Goal: Task Accomplishment & Management: Use online tool/utility

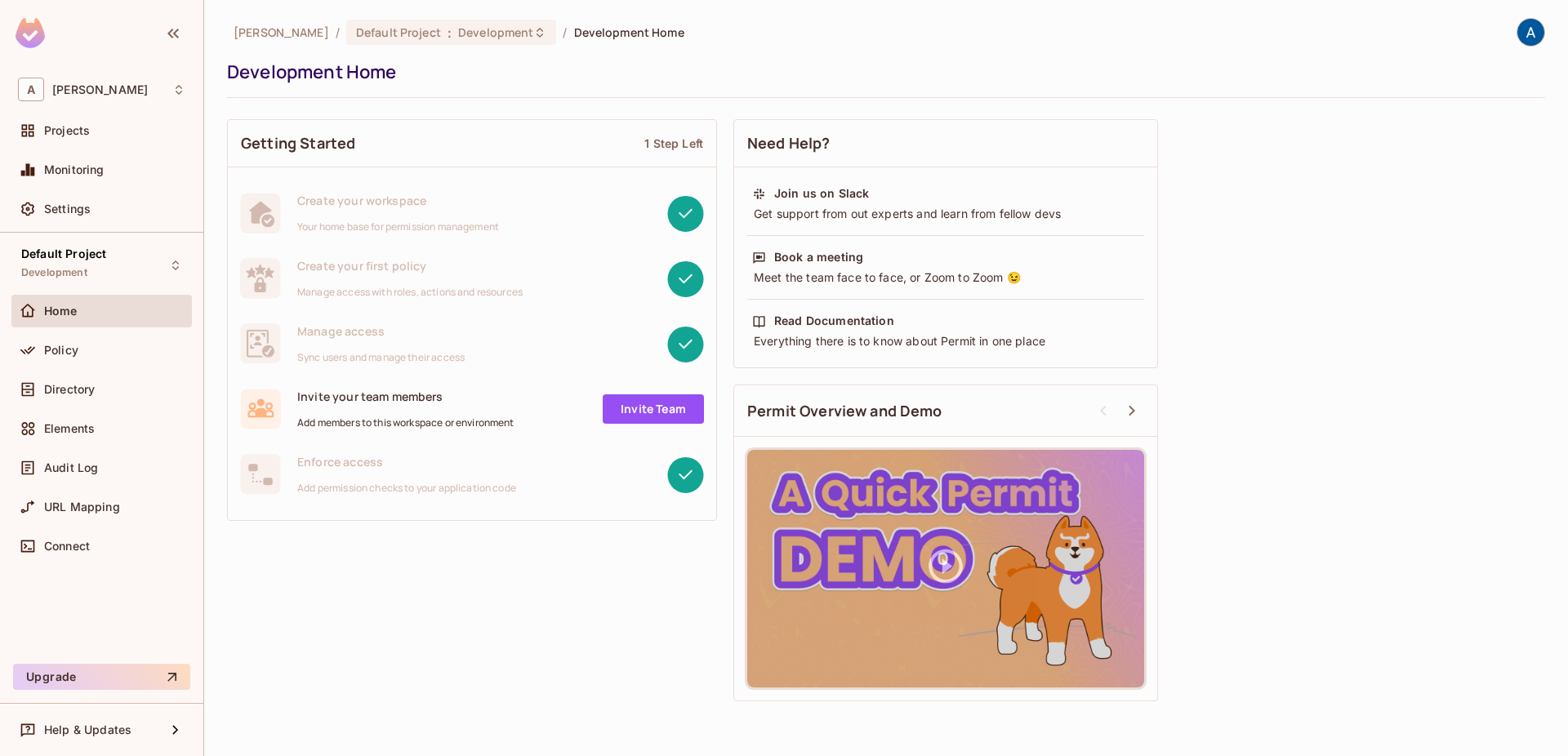
click at [466, 562] on div "Getting Started 1 Step Left Create your workspace Your home base for permission…" at bounding box center [885, 409] width 1318 height 598
click at [77, 359] on div "Policy" at bounding box center [101, 350] width 168 height 19
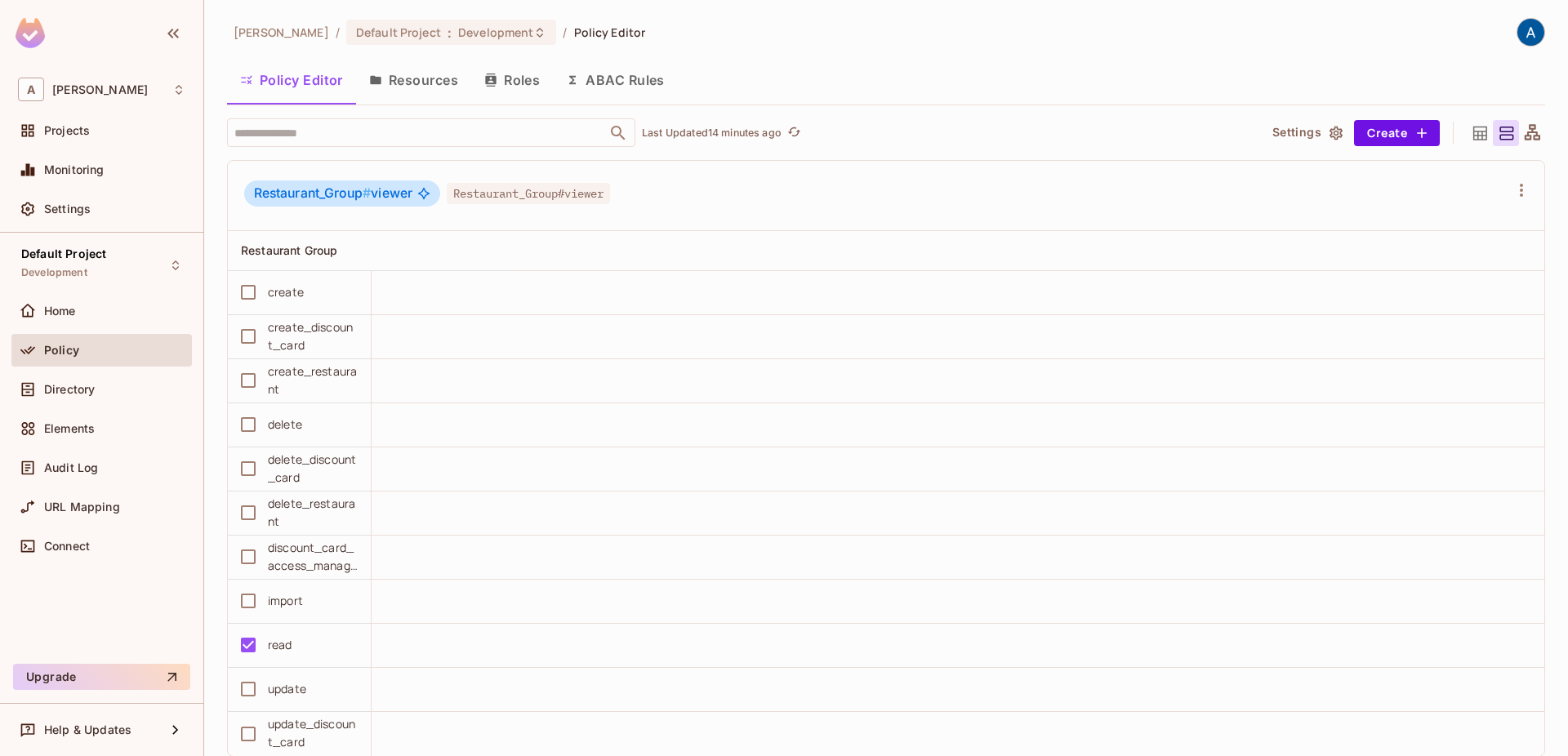
scroll to position [40, 0]
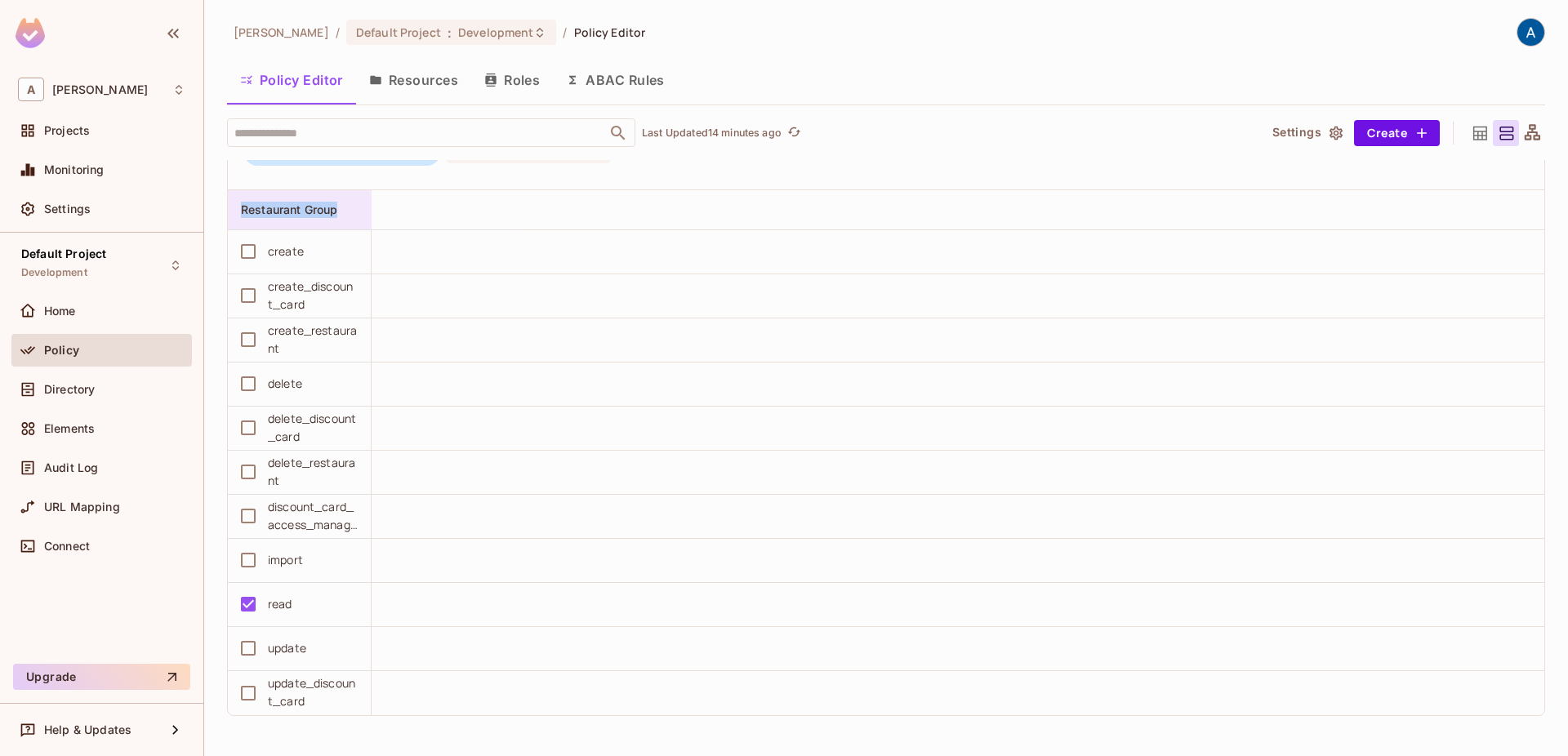
drag, startPoint x: 349, startPoint y: 221, endPoint x: 233, endPoint y: 206, distance: 117.0
click at [233, 206] on div "Restaurant Group" at bounding box center [300, 210] width 144 height 40
click at [454, 220] on div at bounding box center [784, 378] width 1568 height 756
drag, startPoint x: 270, startPoint y: 607, endPoint x: 313, endPoint y: 601, distance: 43.4
click at [293, 601] on div "read" at bounding box center [280, 604] width 25 height 18
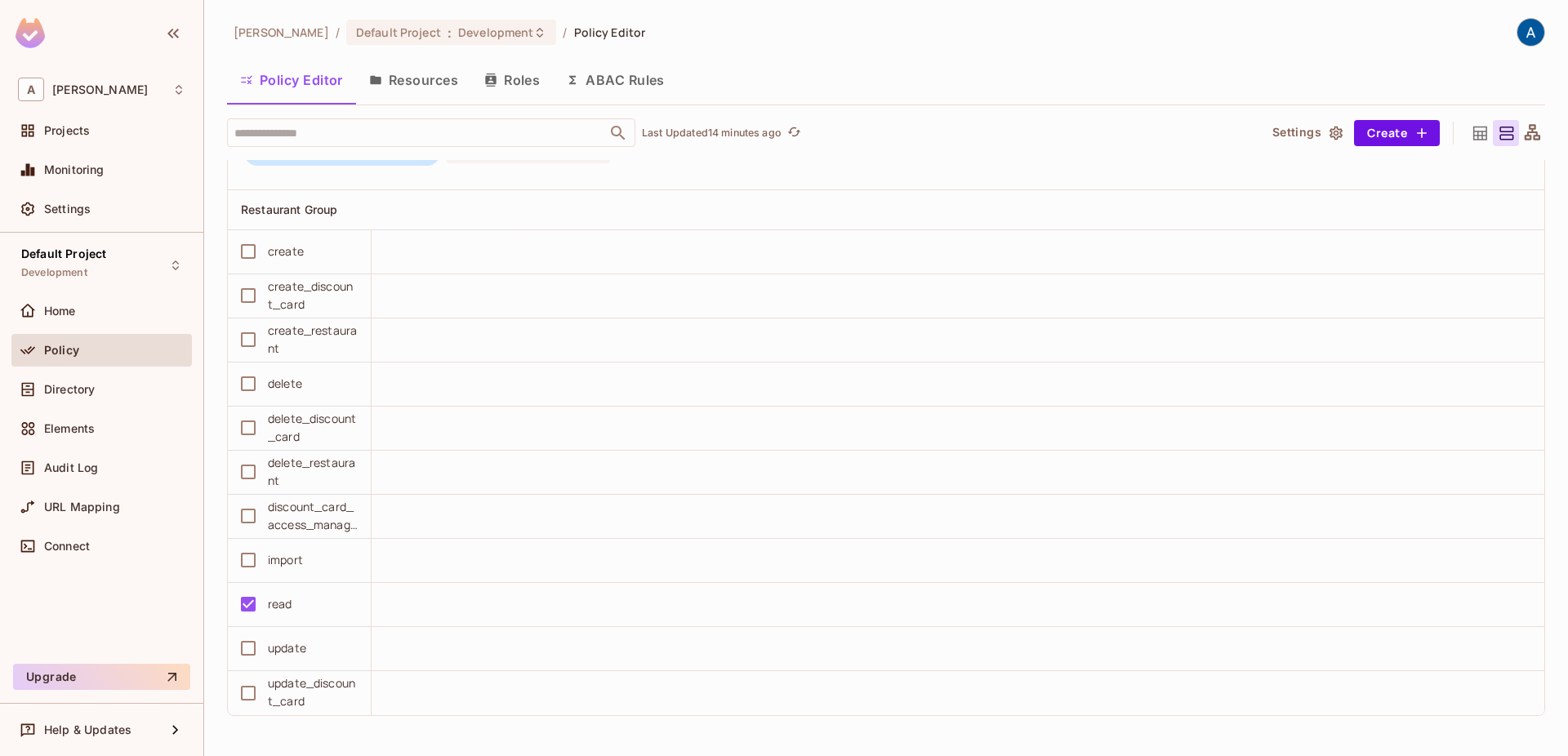
click at [304, 730] on div "editor editor Discount Cards Employees Reports Restaurant Restaurant Group acce…" at bounding box center [893, 458] width 1334 height 597
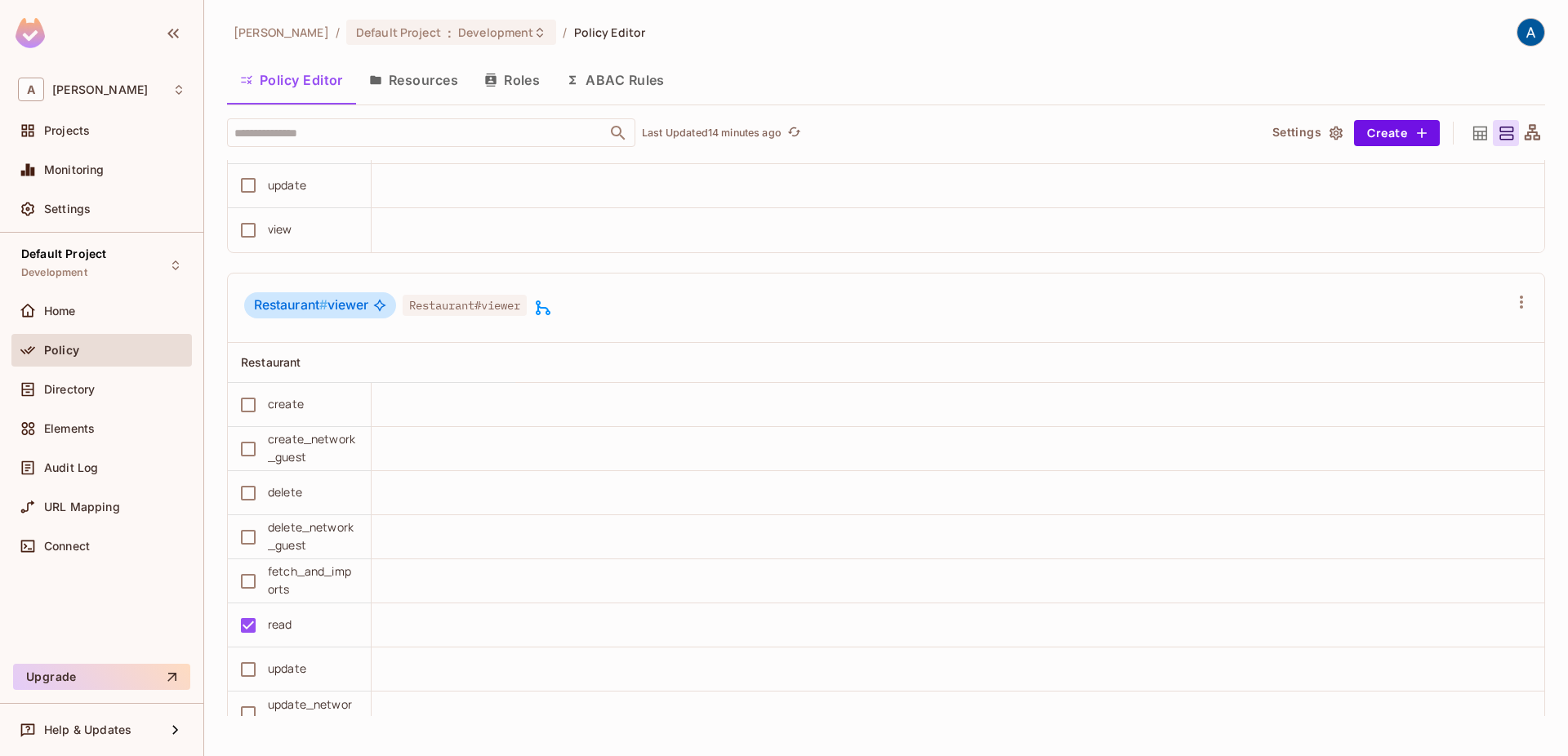
scroll to position [4582, 0]
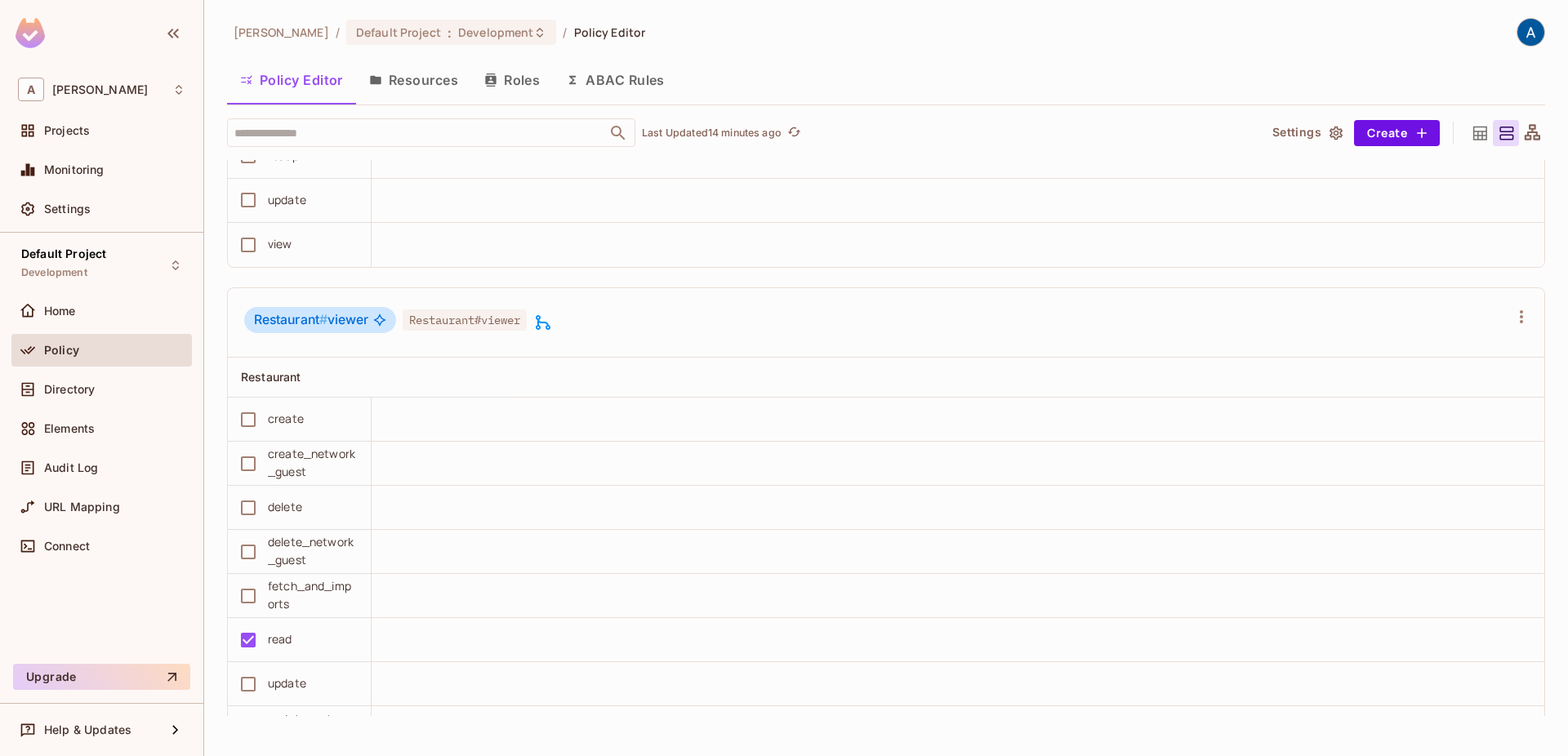
click at [546, 321] on icon at bounding box center [543, 322] width 15 height 15
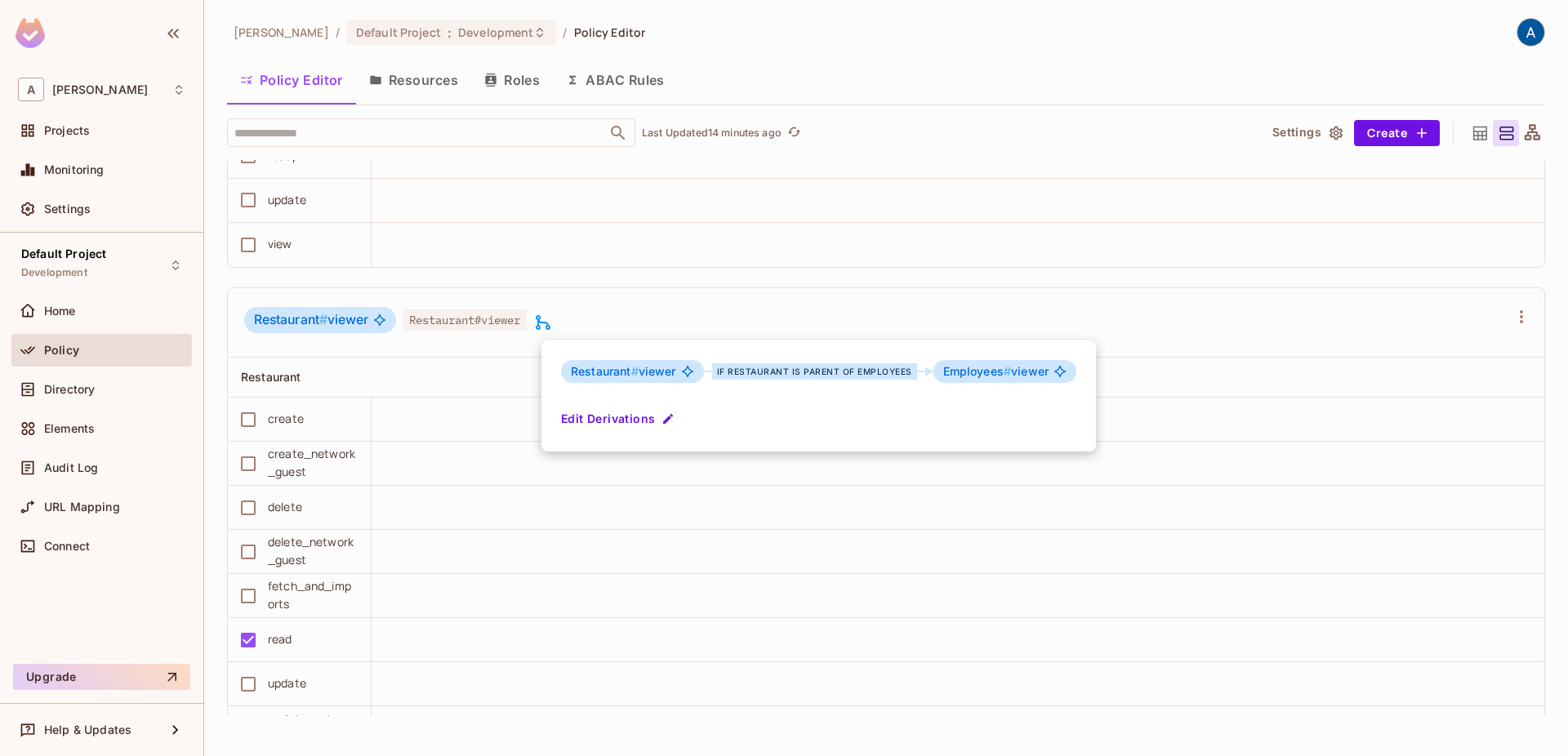
click at [561, 319] on div at bounding box center [784, 378] width 1568 height 756
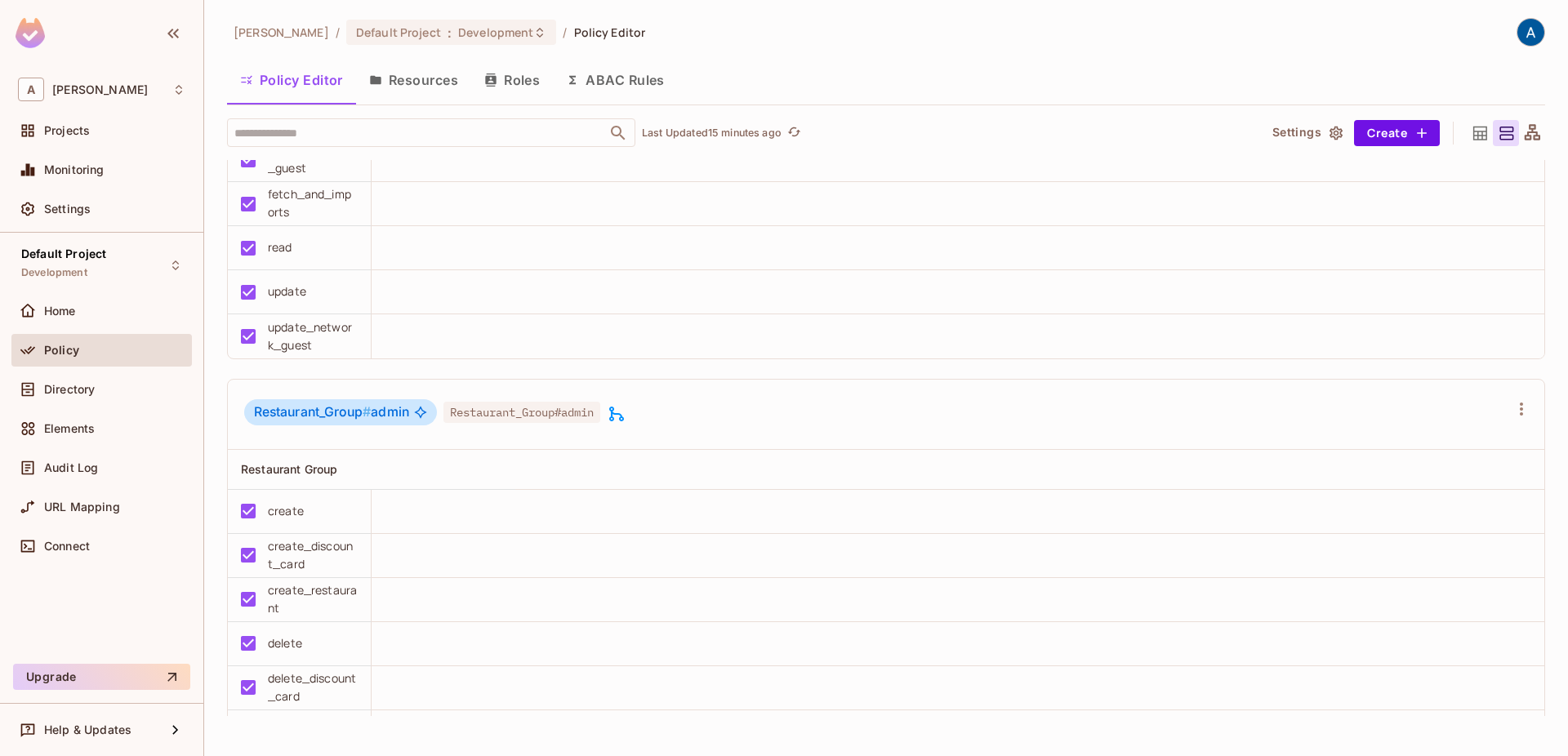
scroll to position [2721, 0]
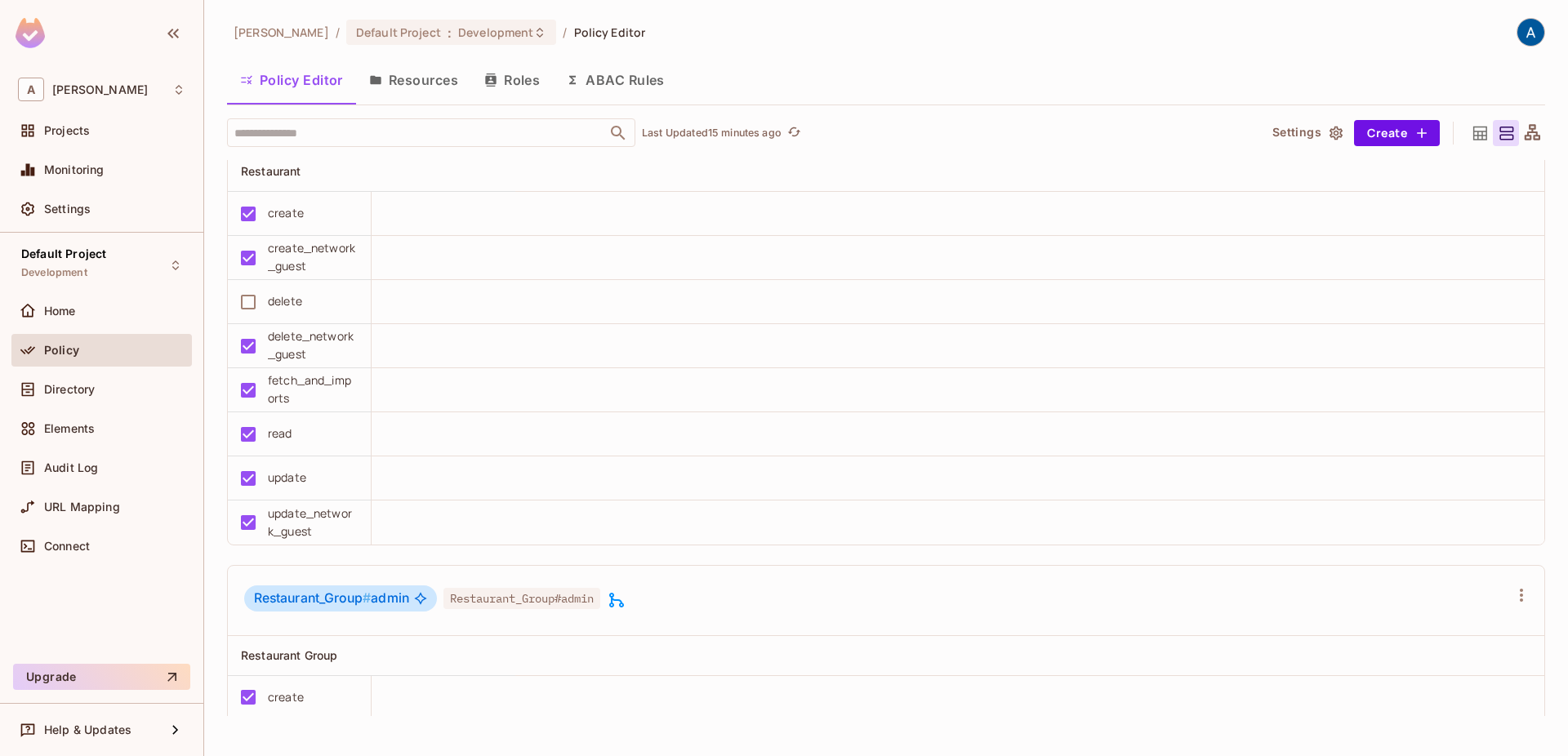
click at [625, 602] on icon at bounding box center [617, 600] width 19 height 19
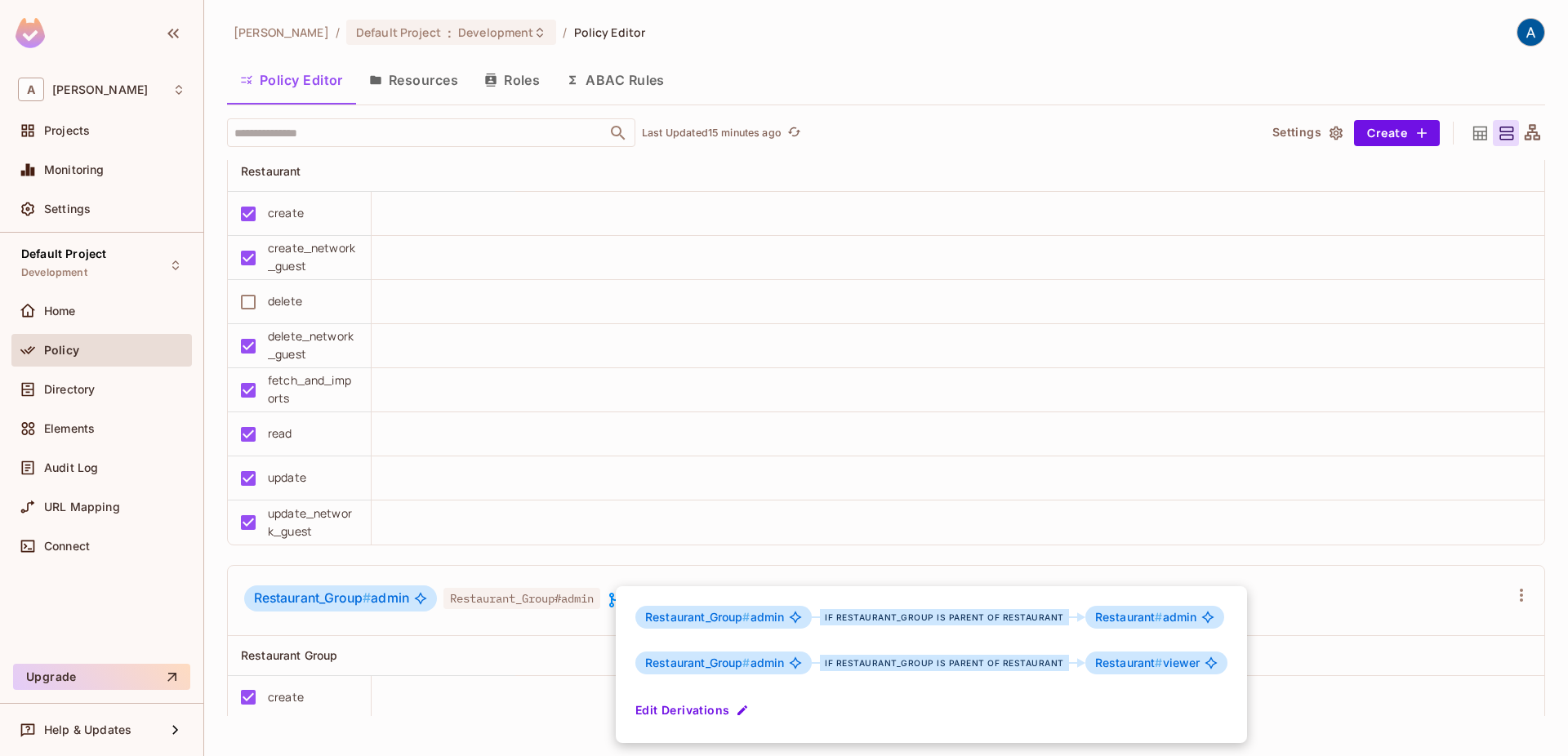
click at [625, 602] on div "Restaurant_Group # admin if Restaurant_Group is parent of Restaurant Restaurant…" at bounding box center [931, 664] width 632 height 156
click at [648, 574] on div at bounding box center [784, 378] width 1568 height 756
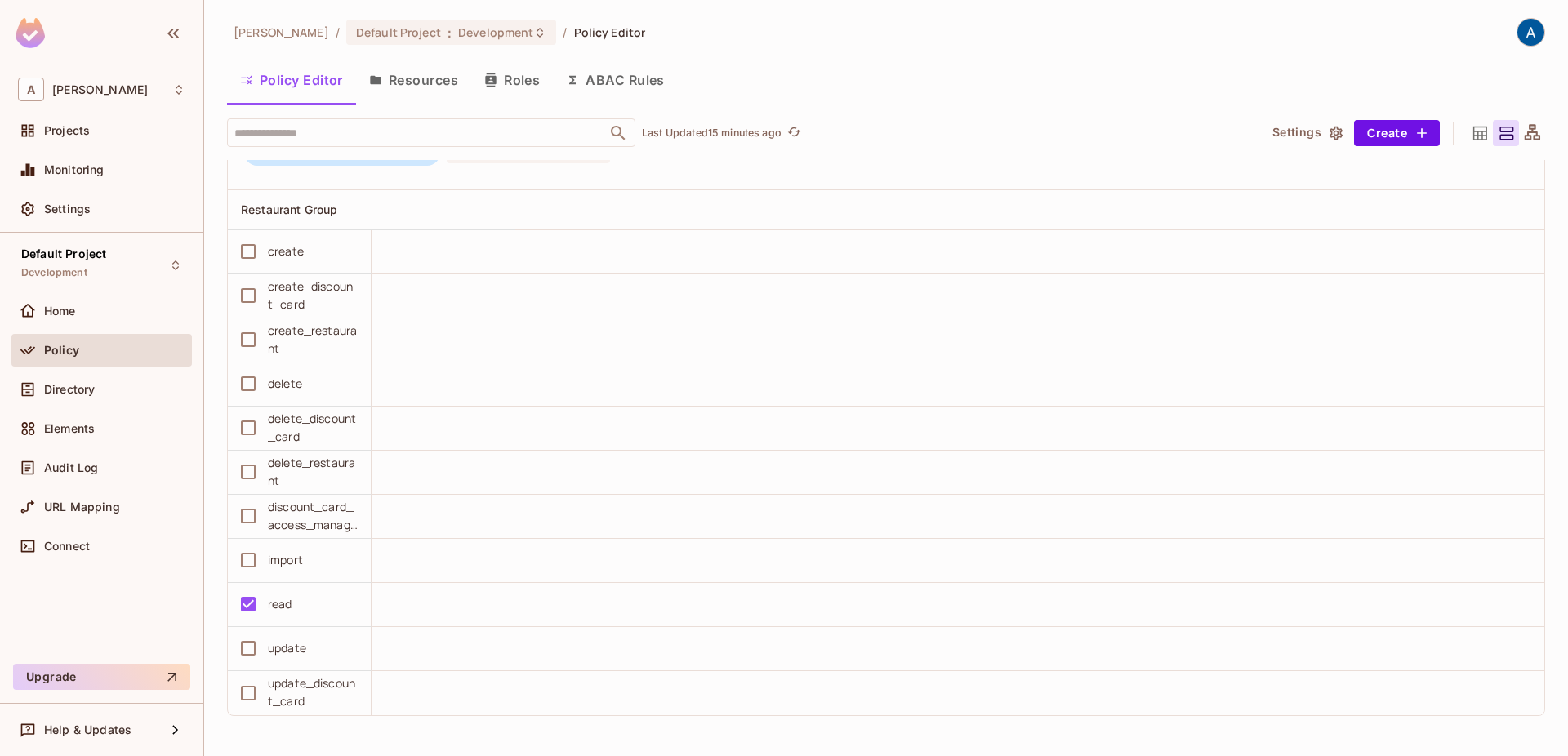
scroll to position [5047, 0]
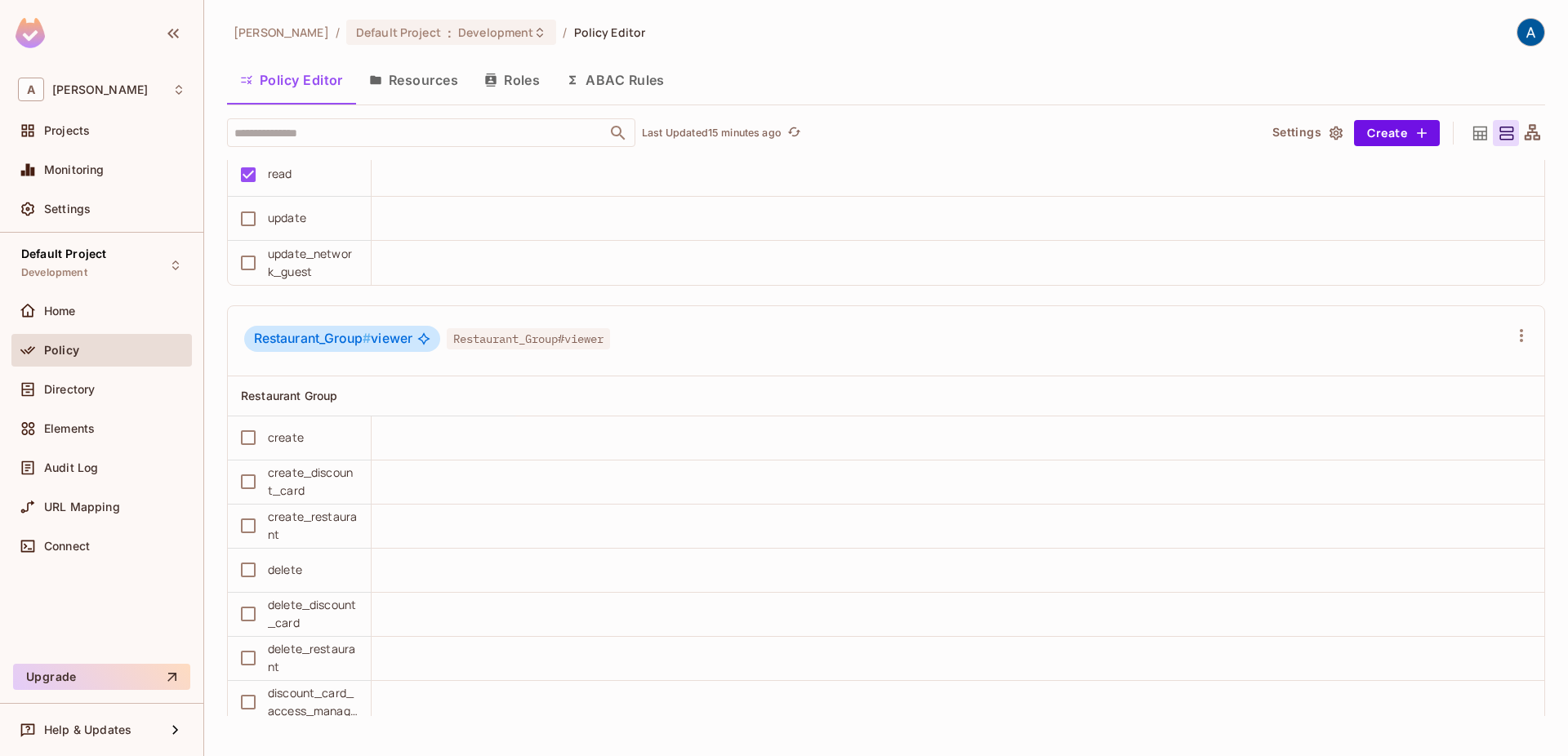
click at [1384, 400] on th at bounding box center [1030, 397] width 1029 height 40
click at [270, 404] on div "Restaurant Group" at bounding box center [304, 396] width 127 height 19
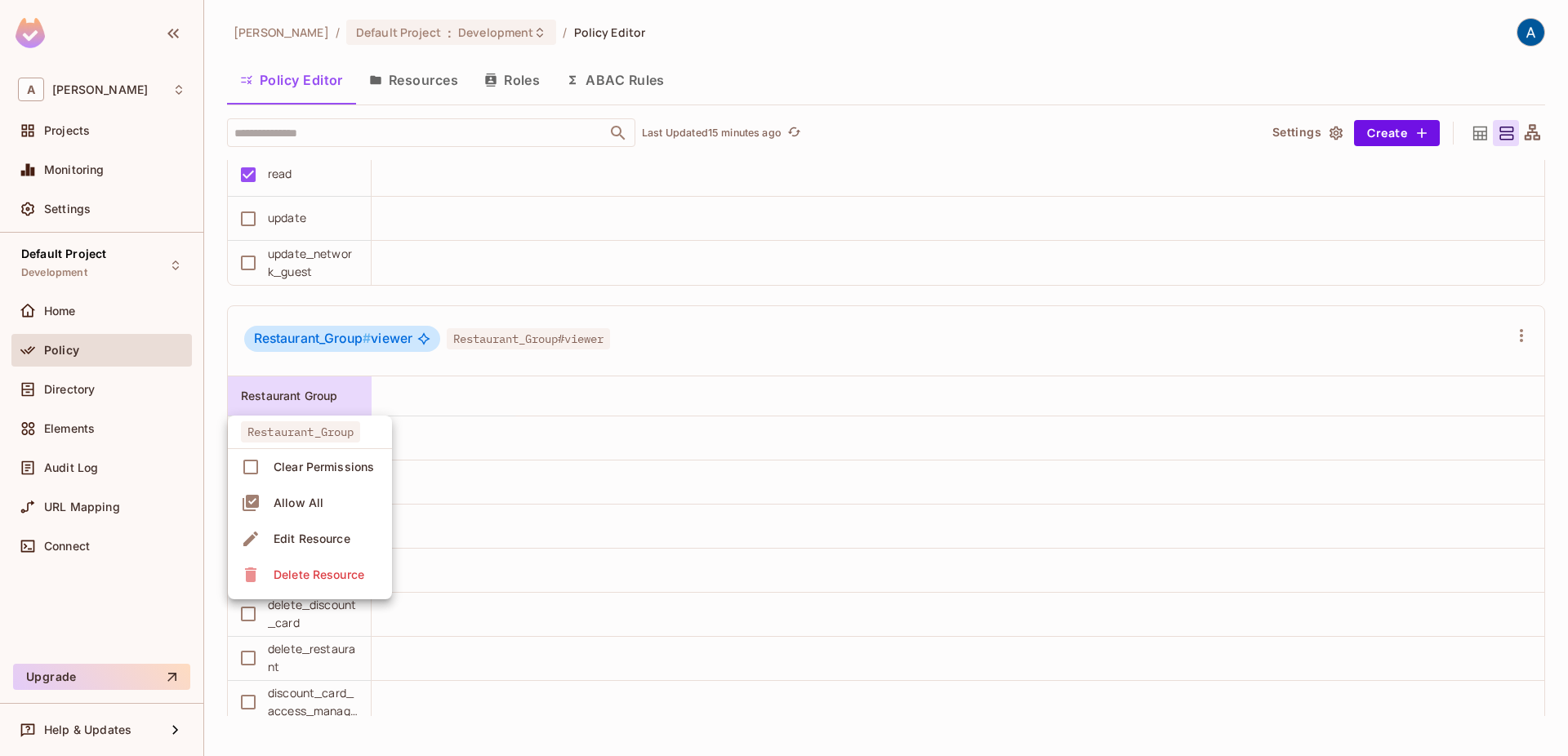
click at [313, 540] on div "Edit Resource" at bounding box center [311, 538] width 76 height 17
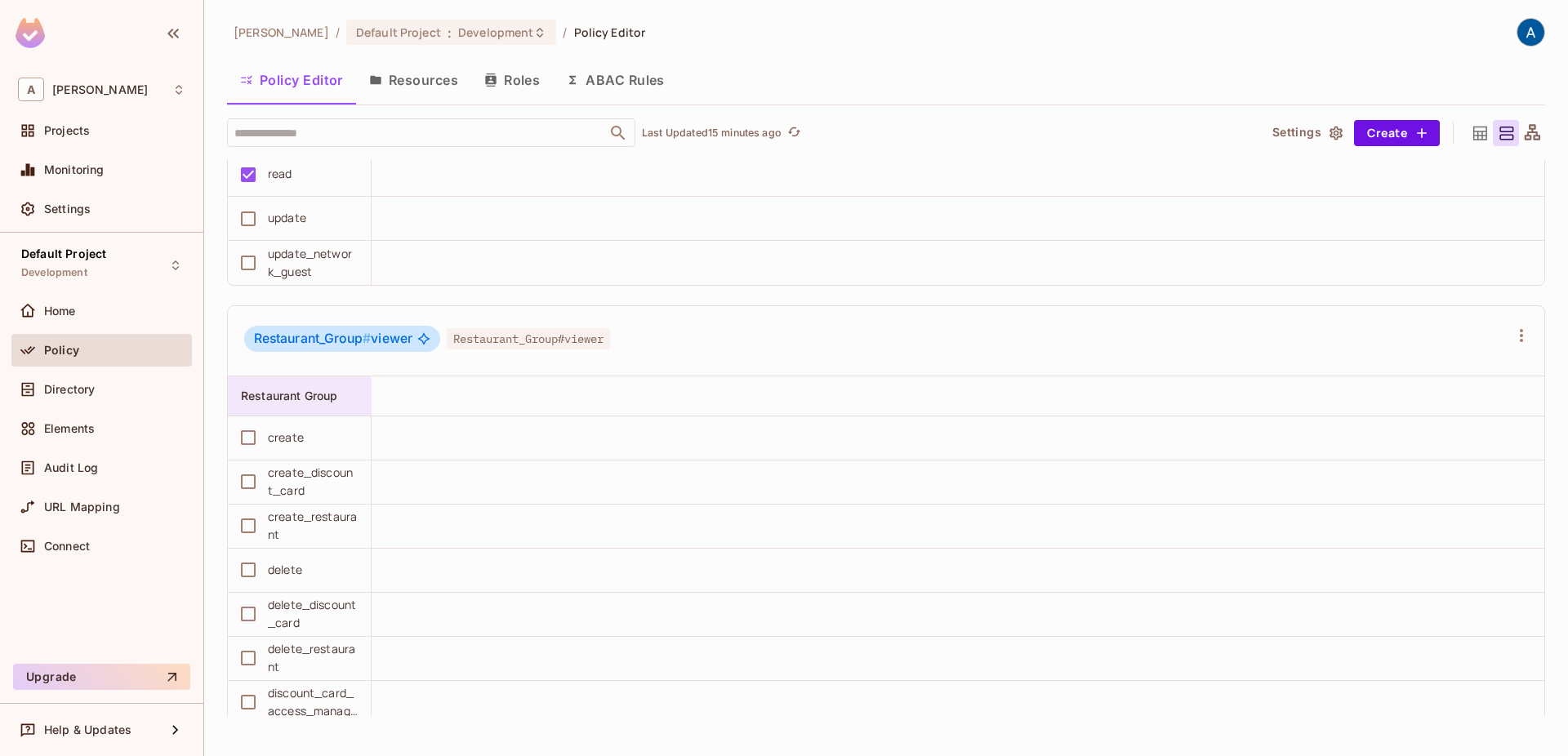
click at [304, 390] on span "Restaurant Group" at bounding box center [289, 396] width 97 height 14
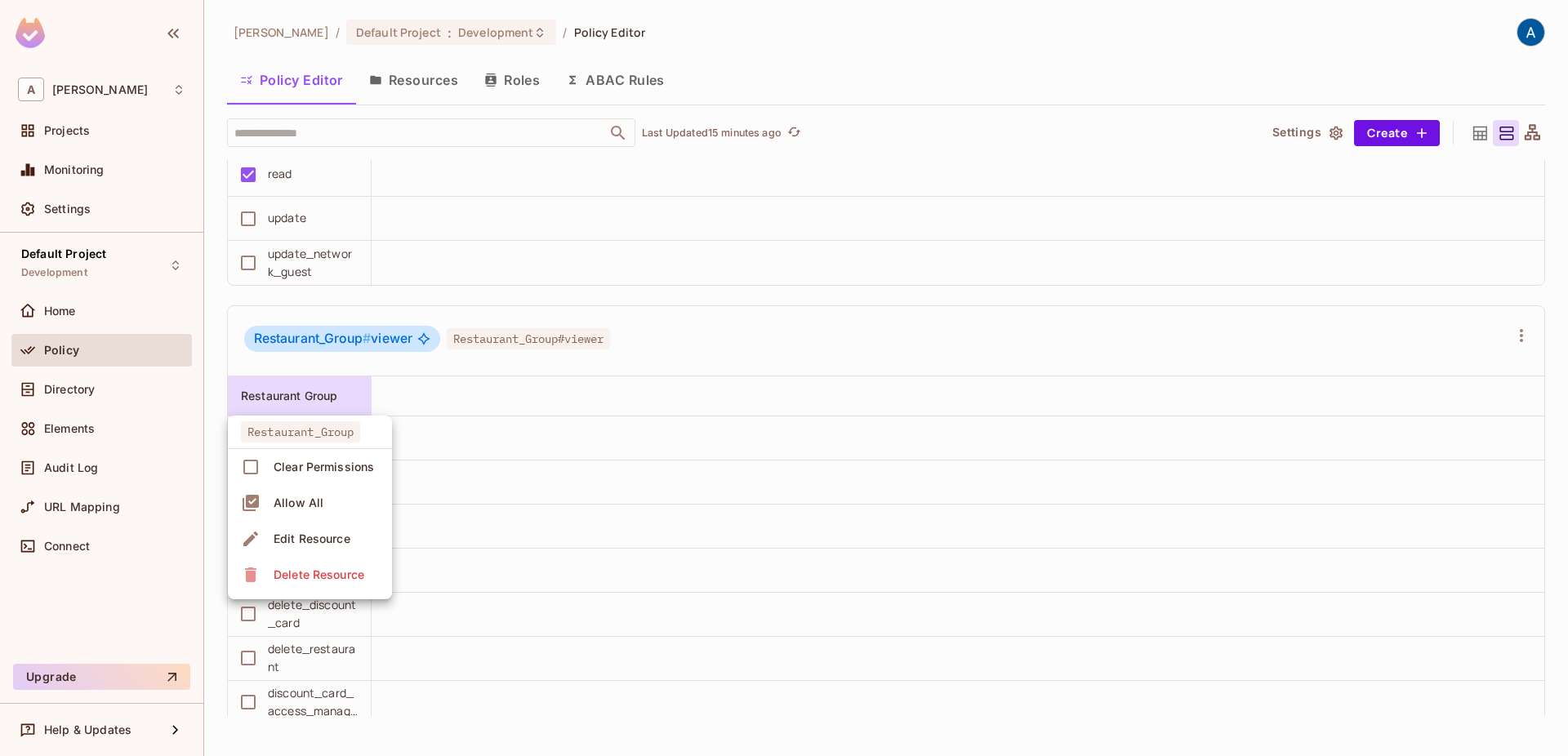
click at [304, 540] on div "Edit Resource" at bounding box center [311, 538] width 76 height 17
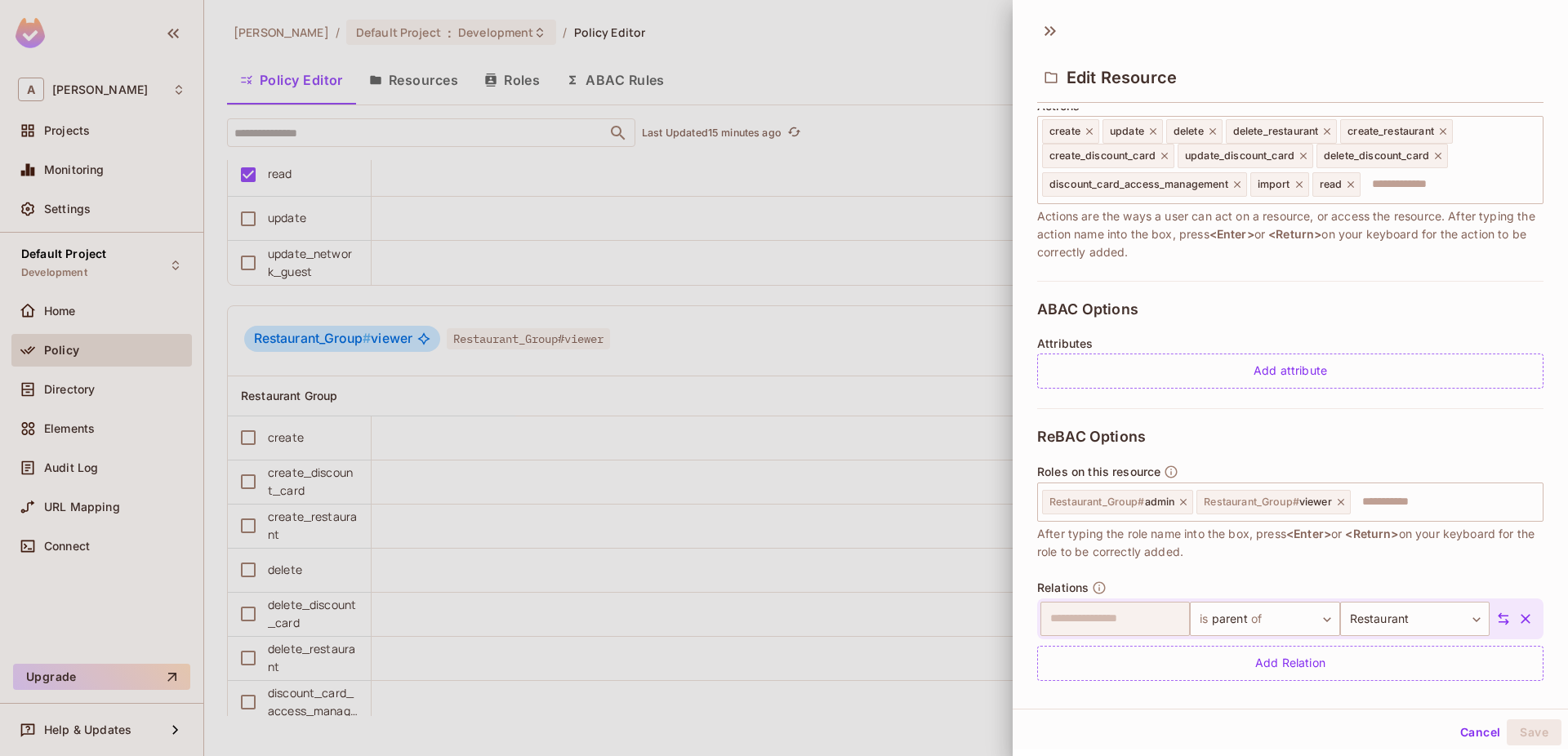
scroll to position [238, 0]
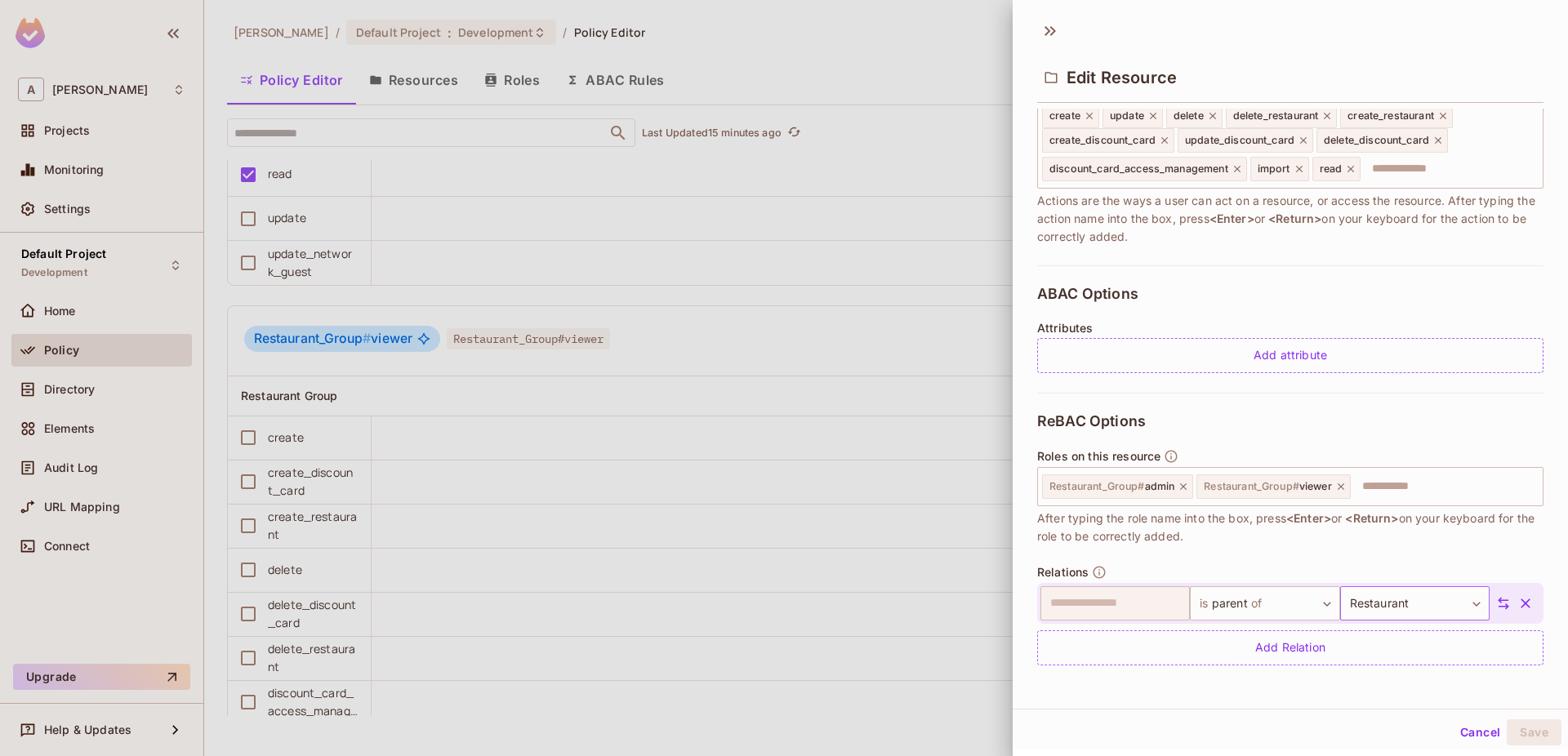
click at [1420, 598] on body "A Aman Sharma Projects Monitoring Settings Default Project Development Home Pol…" at bounding box center [784, 378] width 1568 height 756
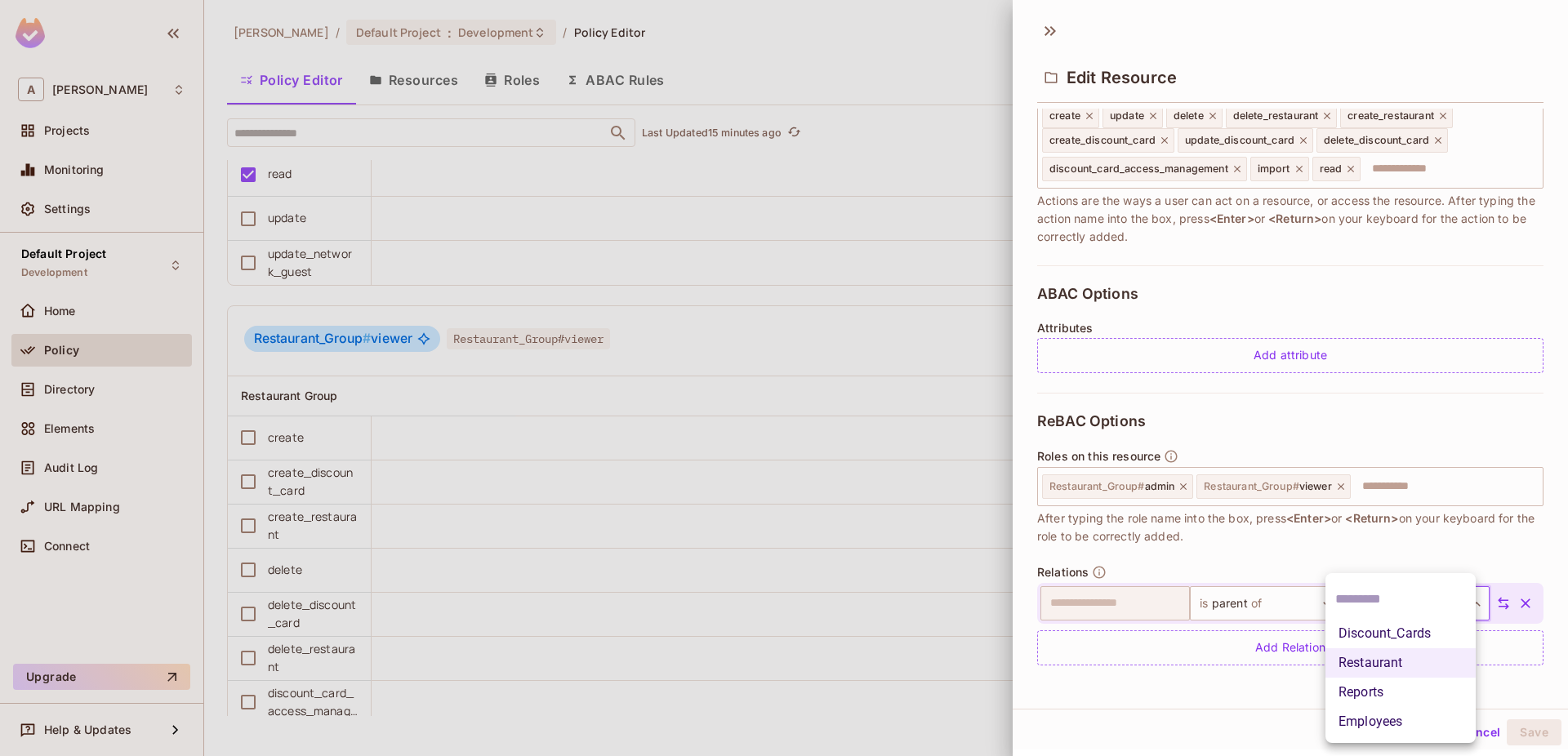
click at [1228, 580] on div at bounding box center [784, 378] width 1568 height 756
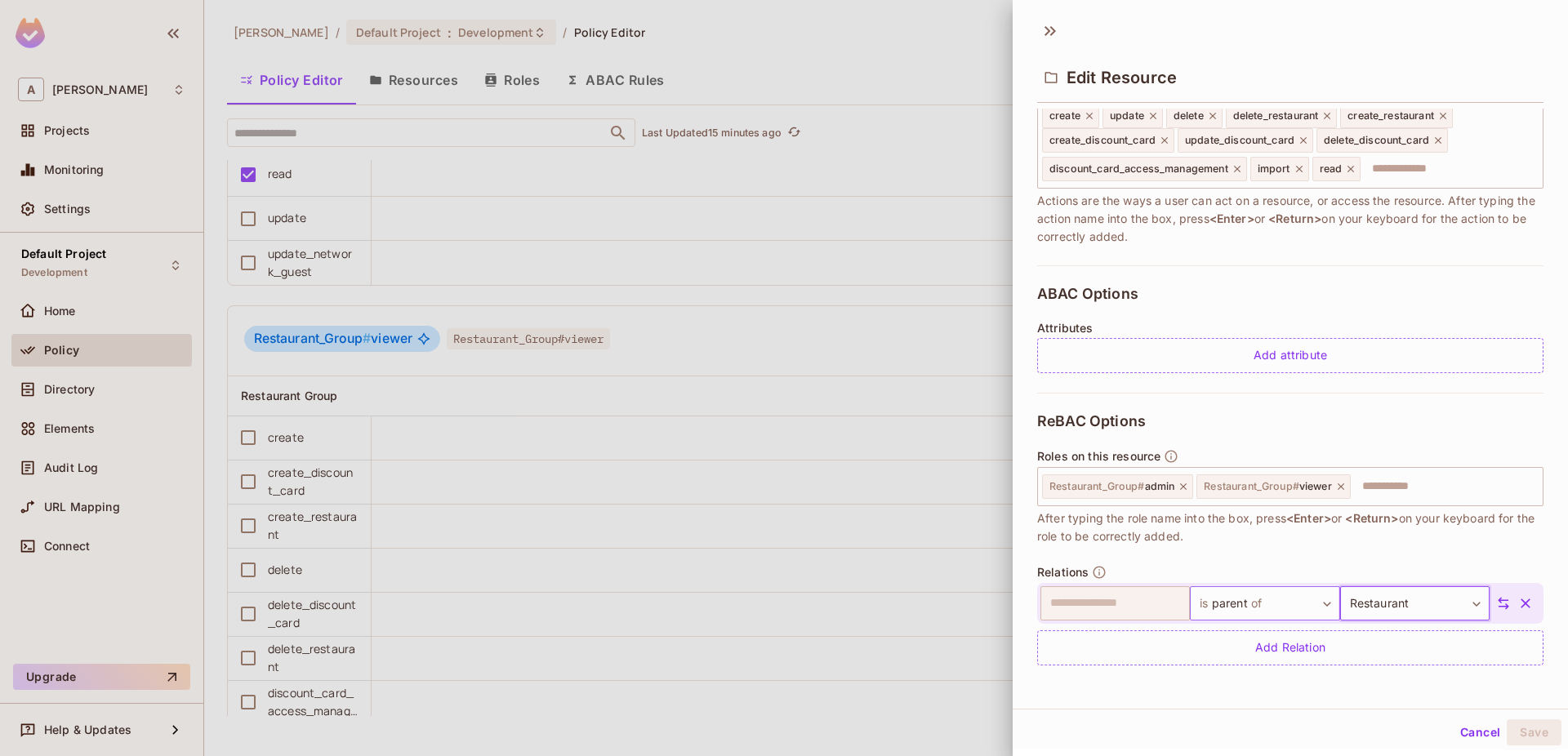
click at [1291, 597] on body "A Aman Sharma Projects Monitoring Settings Default Project Development Home Pol…" at bounding box center [784, 378] width 1568 height 756
click at [1225, 654] on li "is parent of" at bounding box center [1251, 648] width 150 height 29
click at [1411, 609] on body "A Aman Sharma Projects Monitoring Settings Default Project Development Home Pol…" at bounding box center [784, 378] width 1568 height 756
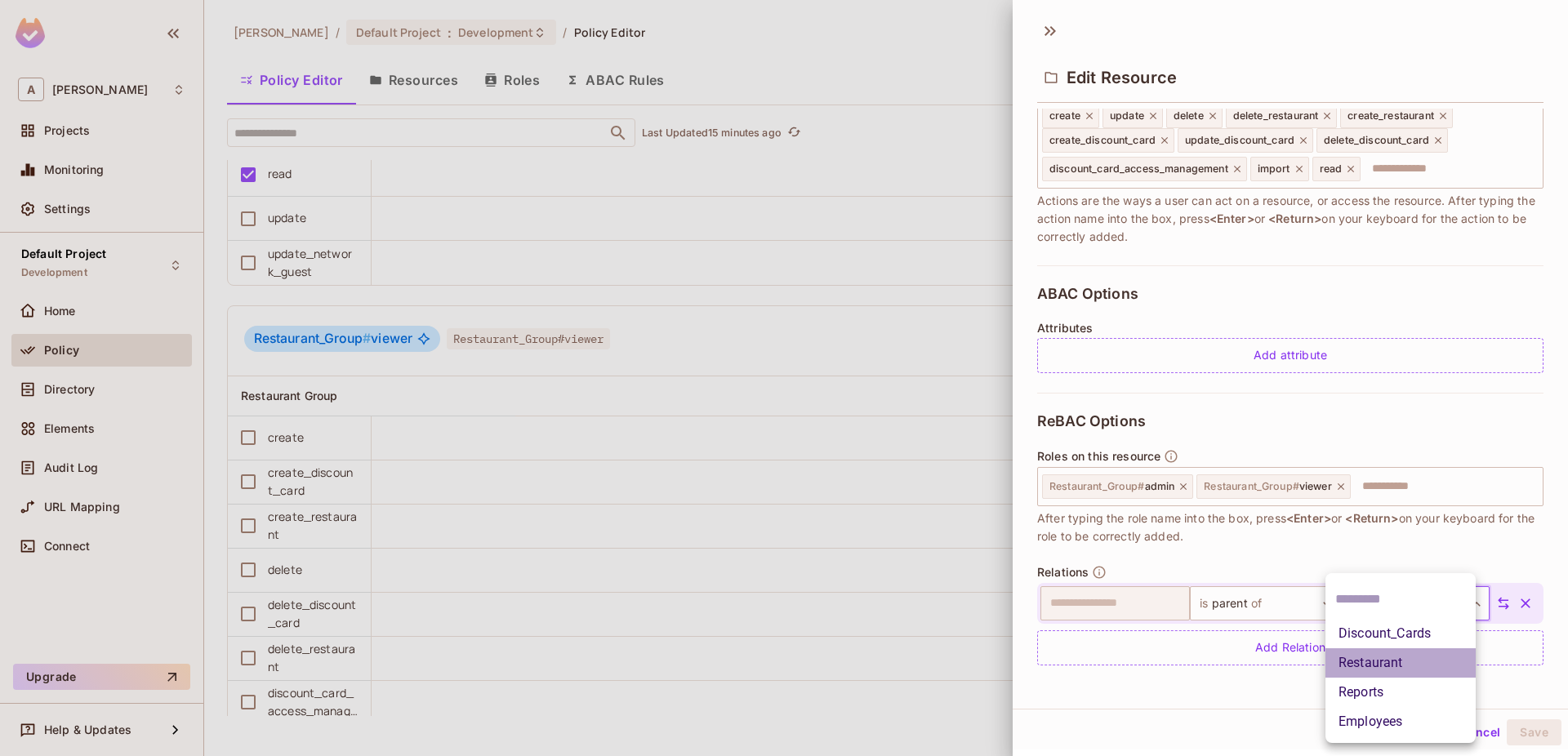
click at [1365, 661] on li "Restaurant" at bounding box center [1400, 662] width 150 height 29
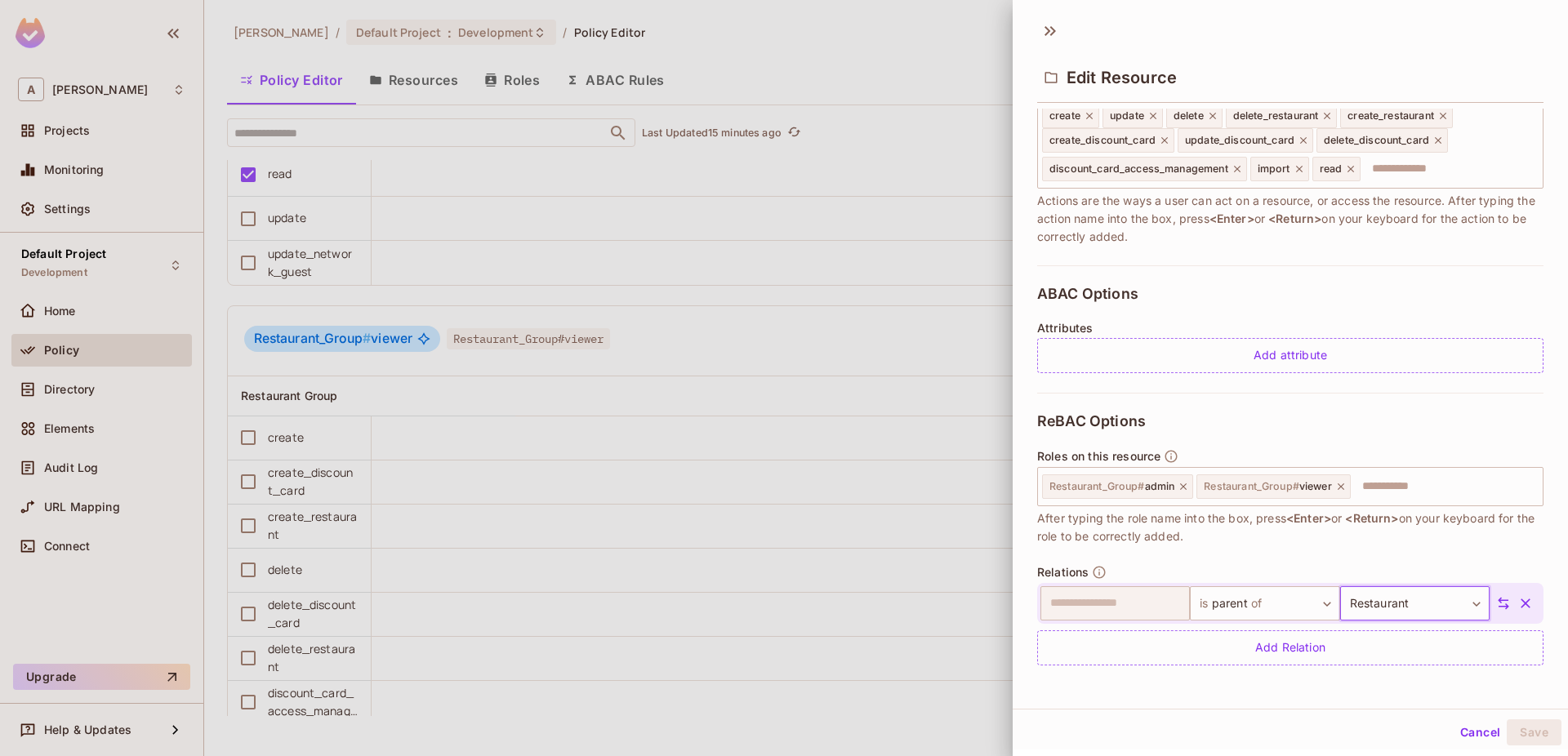
click at [1304, 576] on div "**********" at bounding box center [1290, 615] width 506 height 100
click at [1477, 741] on button "Cancel" at bounding box center [1480, 732] width 53 height 26
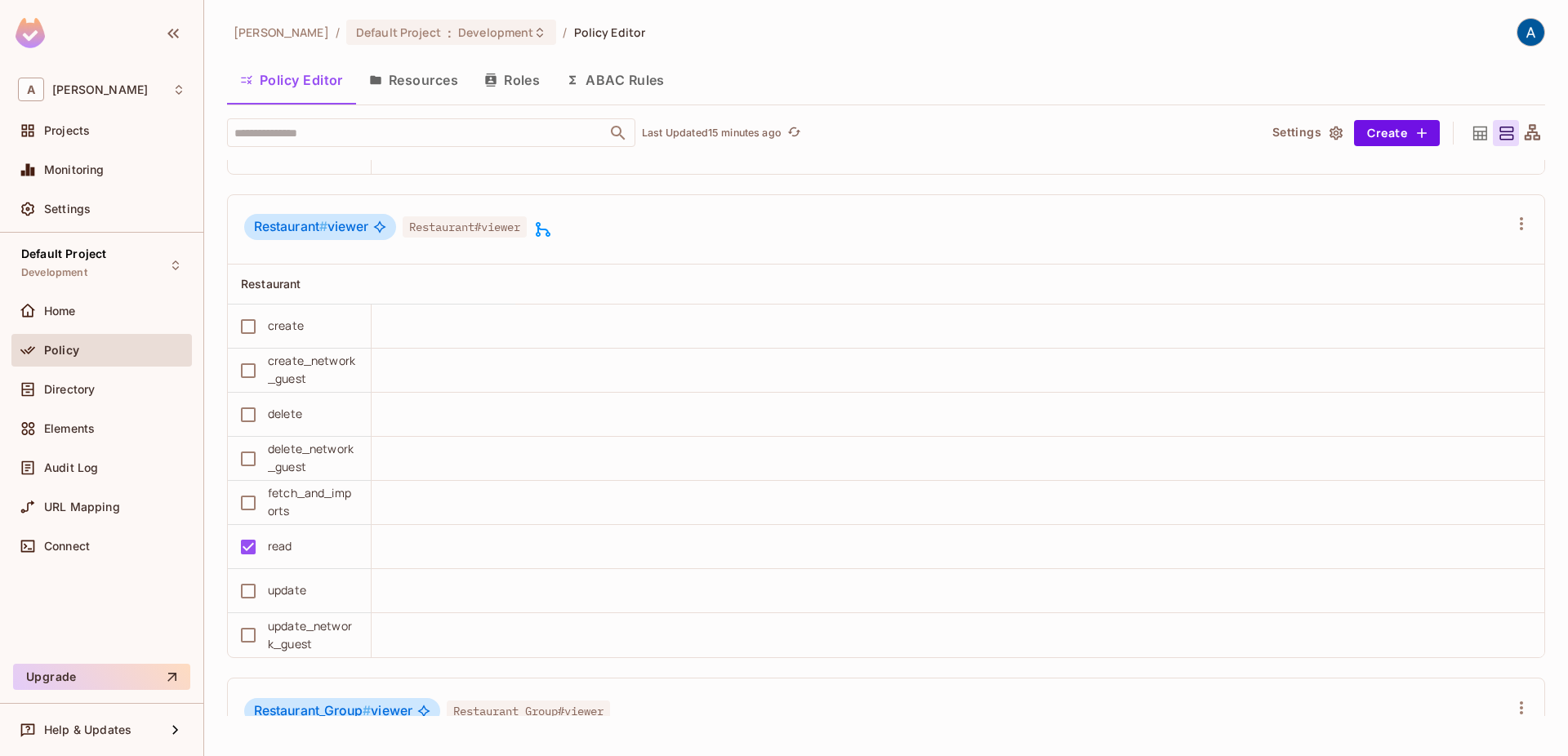
scroll to position [4023, 0]
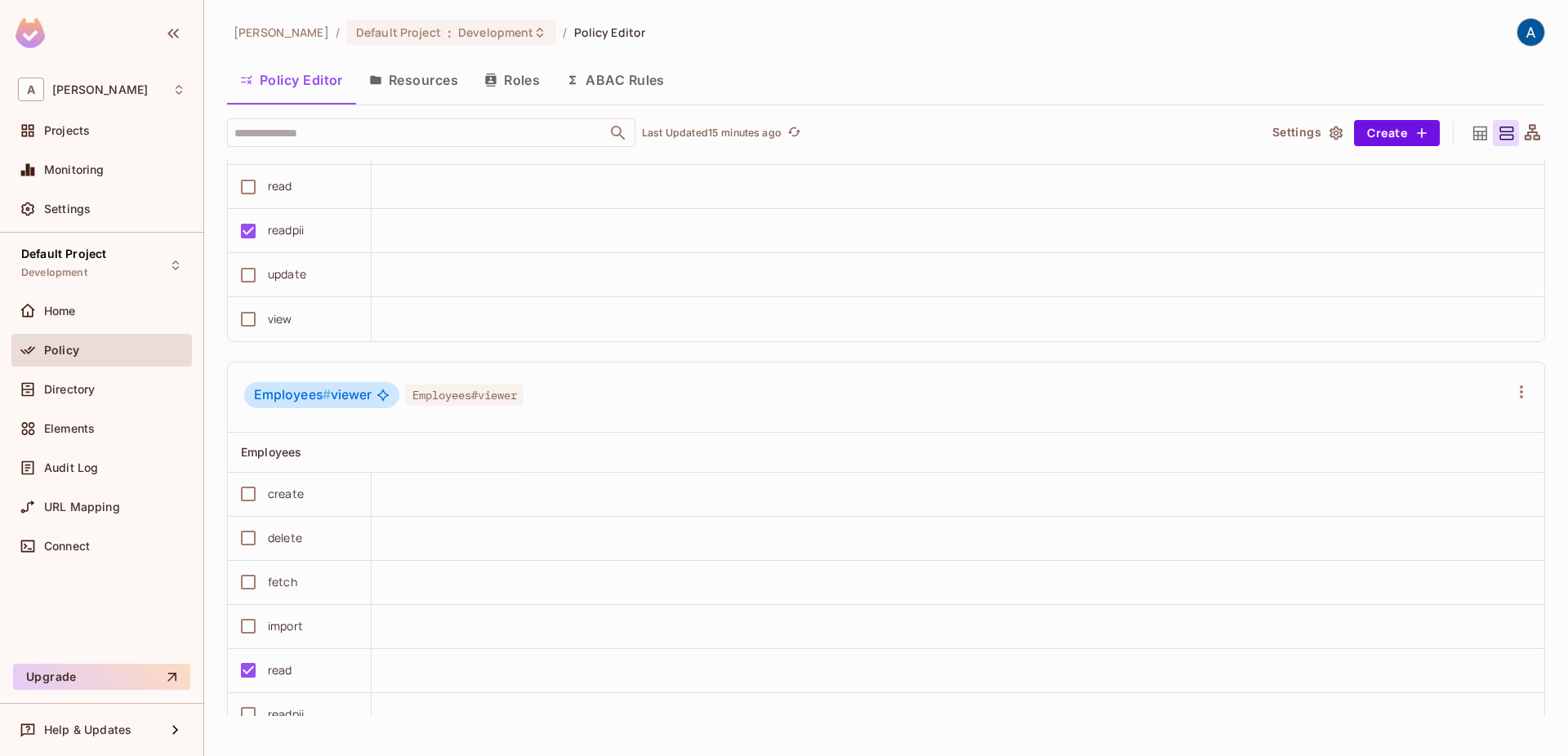
click at [408, 83] on button "Resources" at bounding box center [413, 80] width 115 height 40
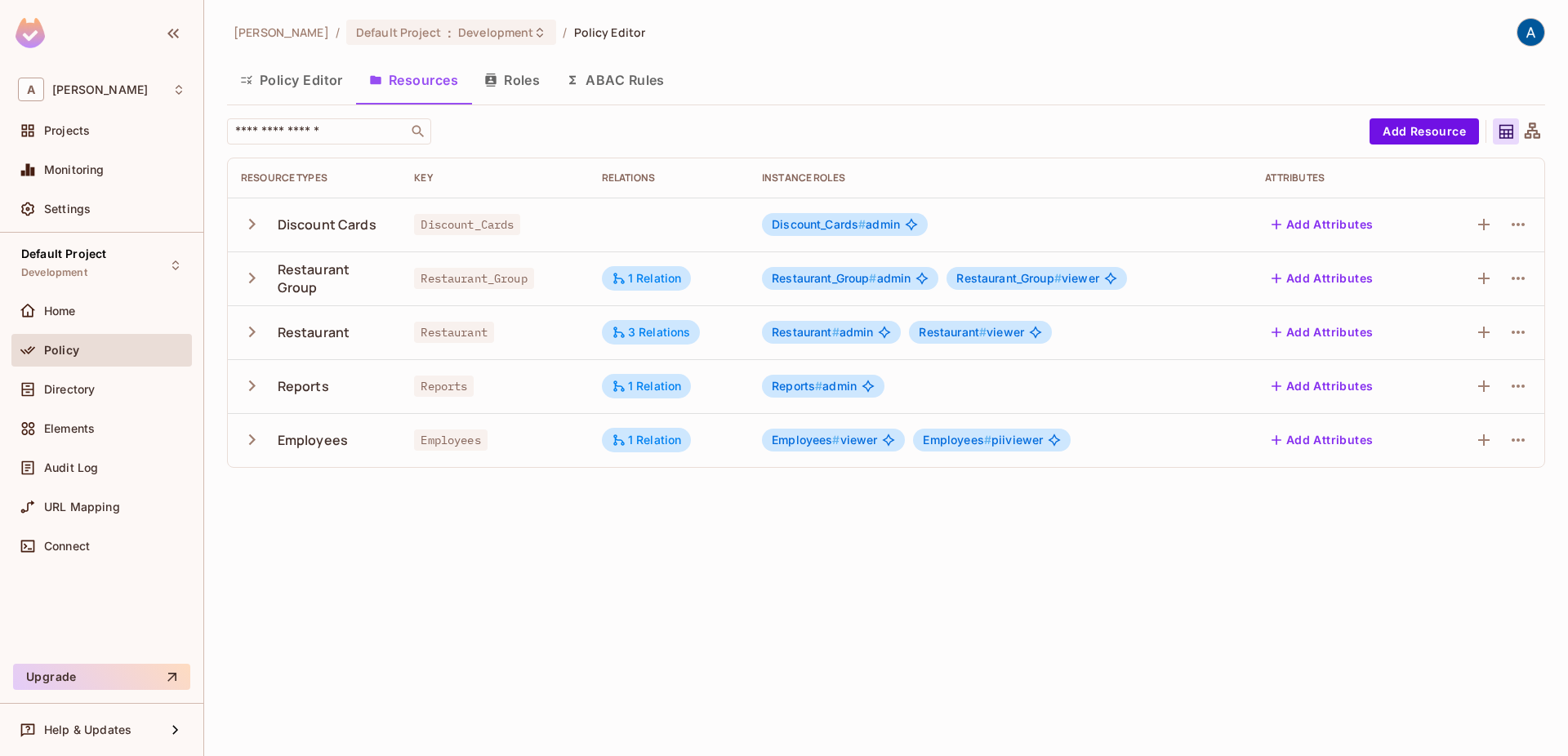
click at [525, 79] on button "Roles" at bounding box center [511, 80] width 82 height 40
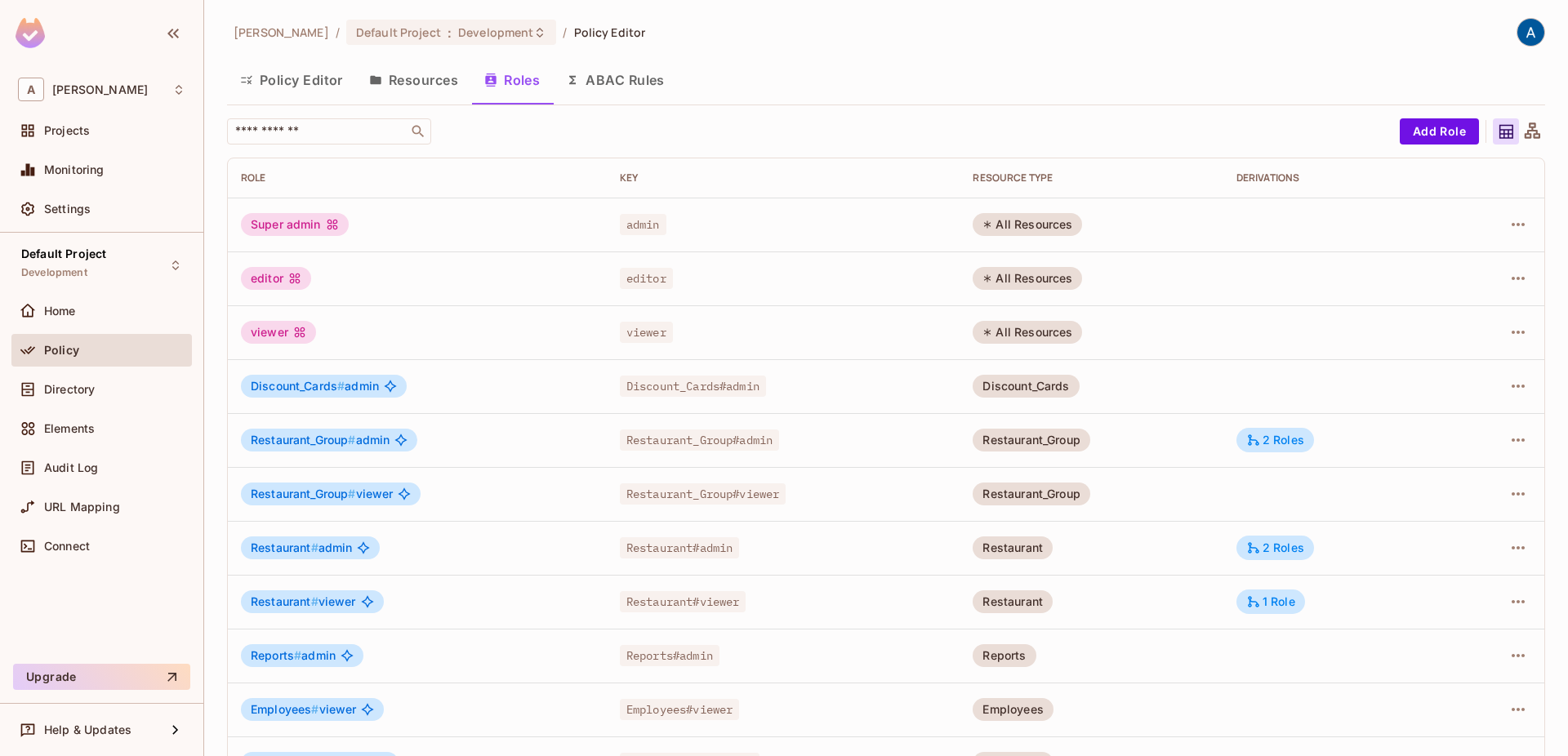
scroll to position [48, 0]
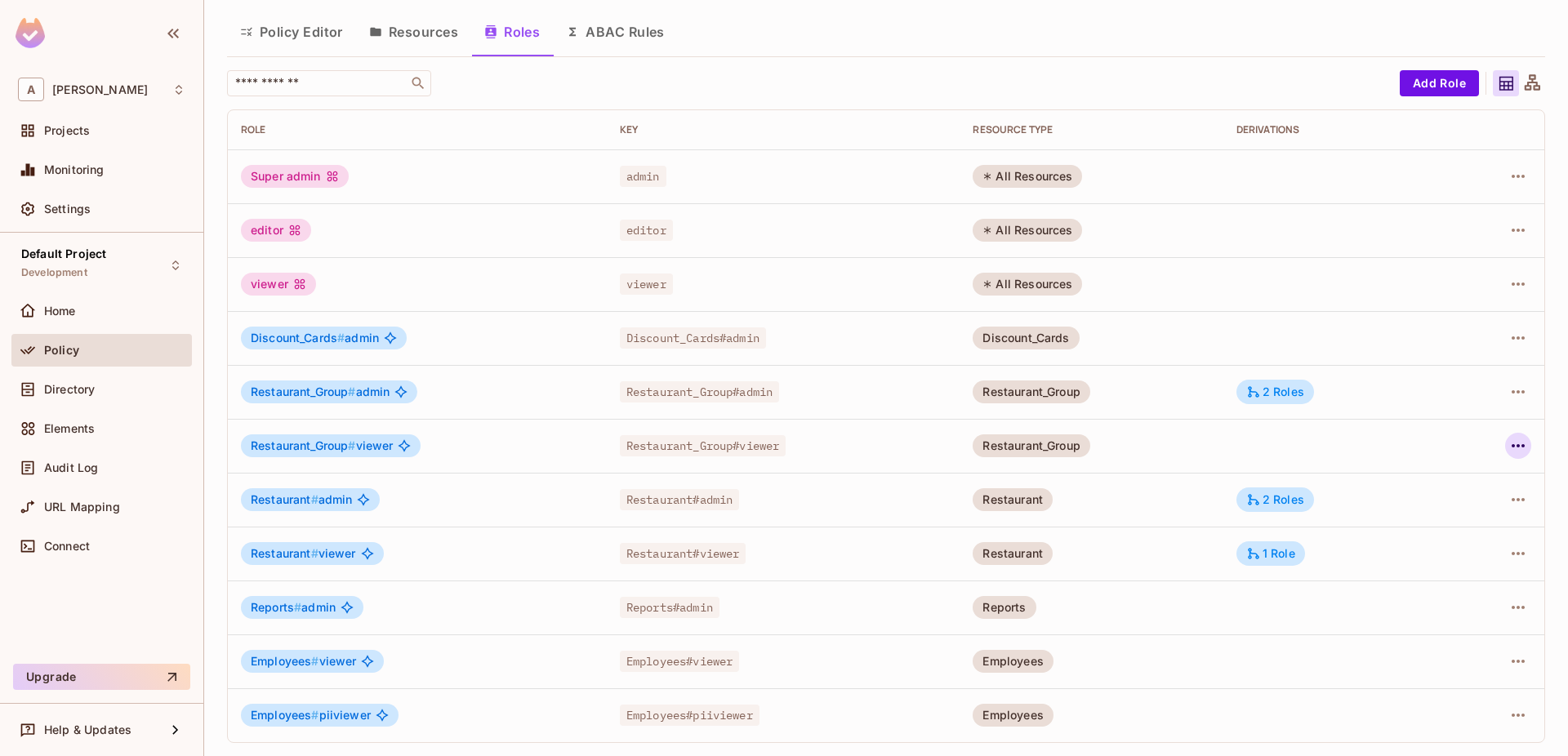
click at [1515, 449] on icon "button" at bounding box center [1518, 445] width 19 height 19
click at [1338, 445] on div at bounding box center [784, 378] width 1568 height 756
click at [1289, 392] on div "2 Roles" at bounding box center [1275, 392] width 58 height 15
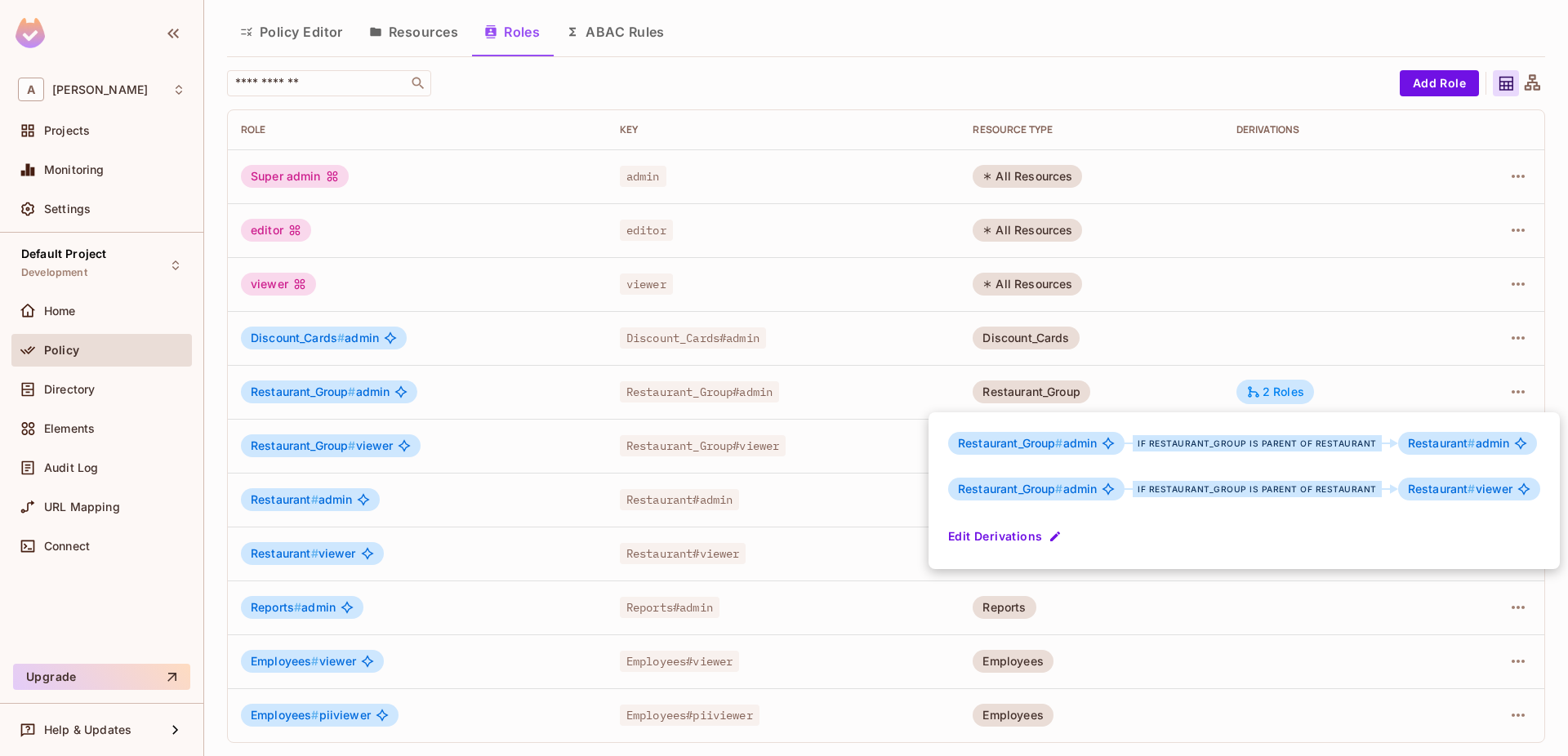
click at [1423, 385] on div at bounding box center [784, 378] width 1568 height 756
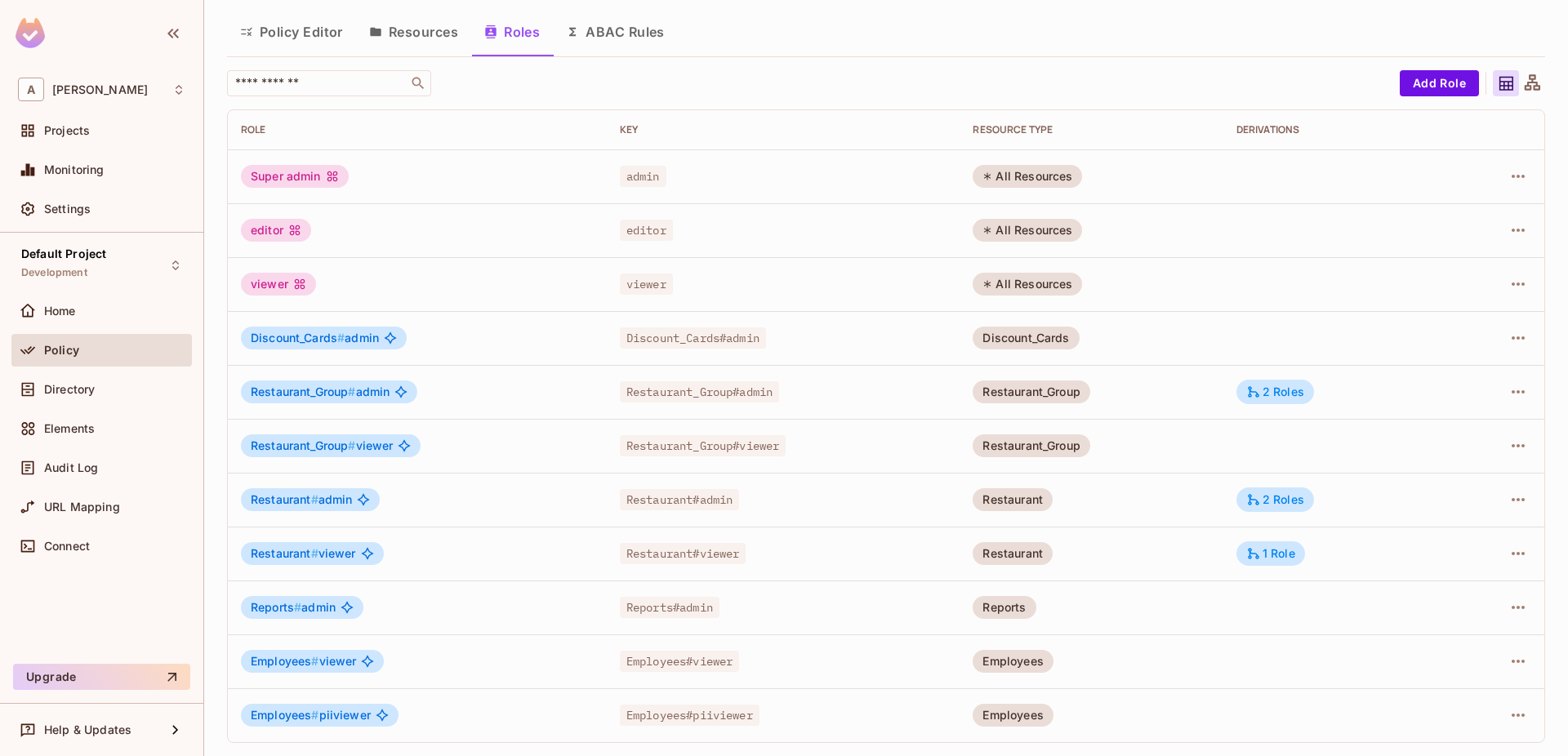
click at [1449, 450] on td at bounding box center [1336, 445] width 226 height 54
click at [1508, 448] on icon "button" at bounding box center [1518, 445] width 19 height 19
click at [1449, 493] on span "Edit Role" at bounding box center [1445, 483] width 59 height 26
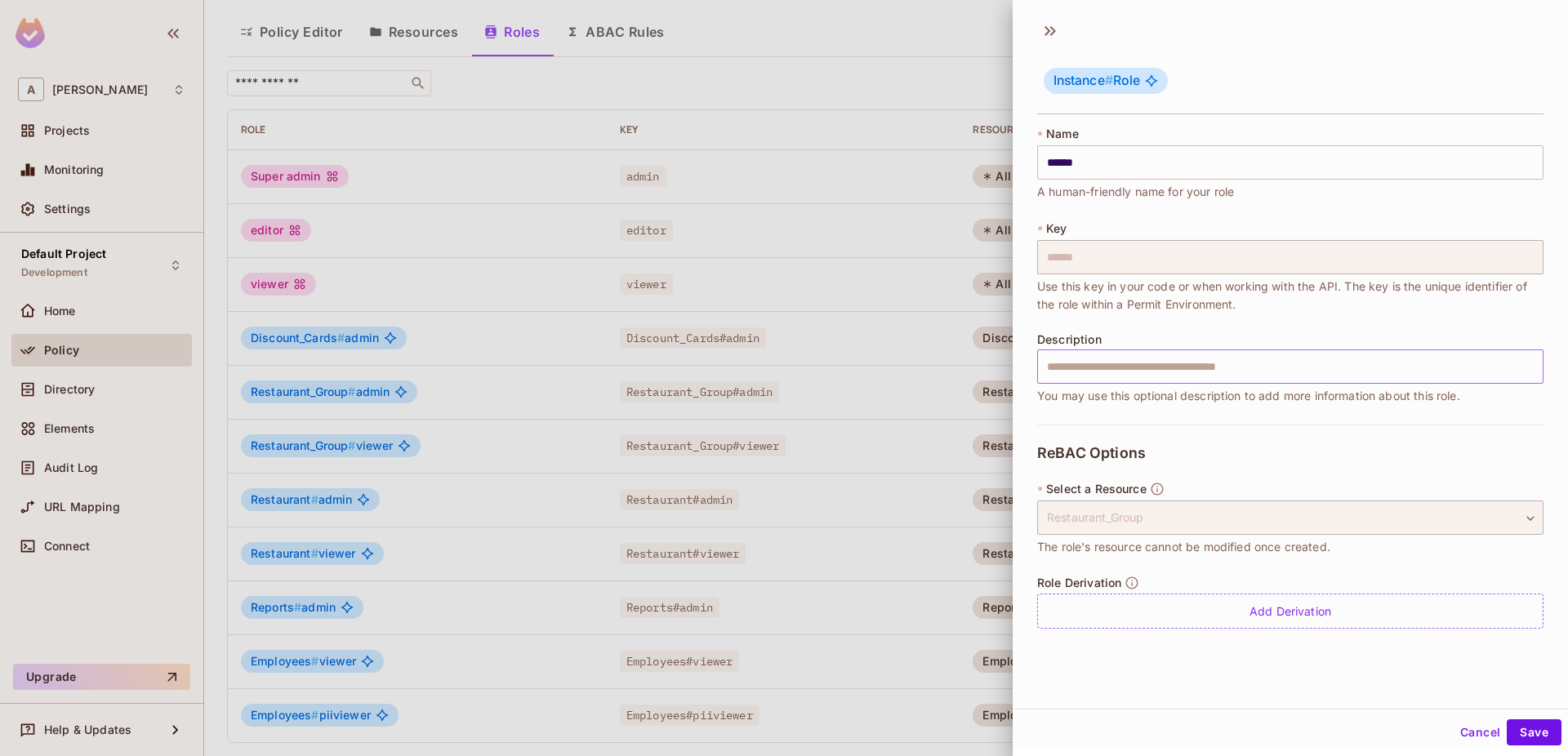
scroll to position [3, 0]
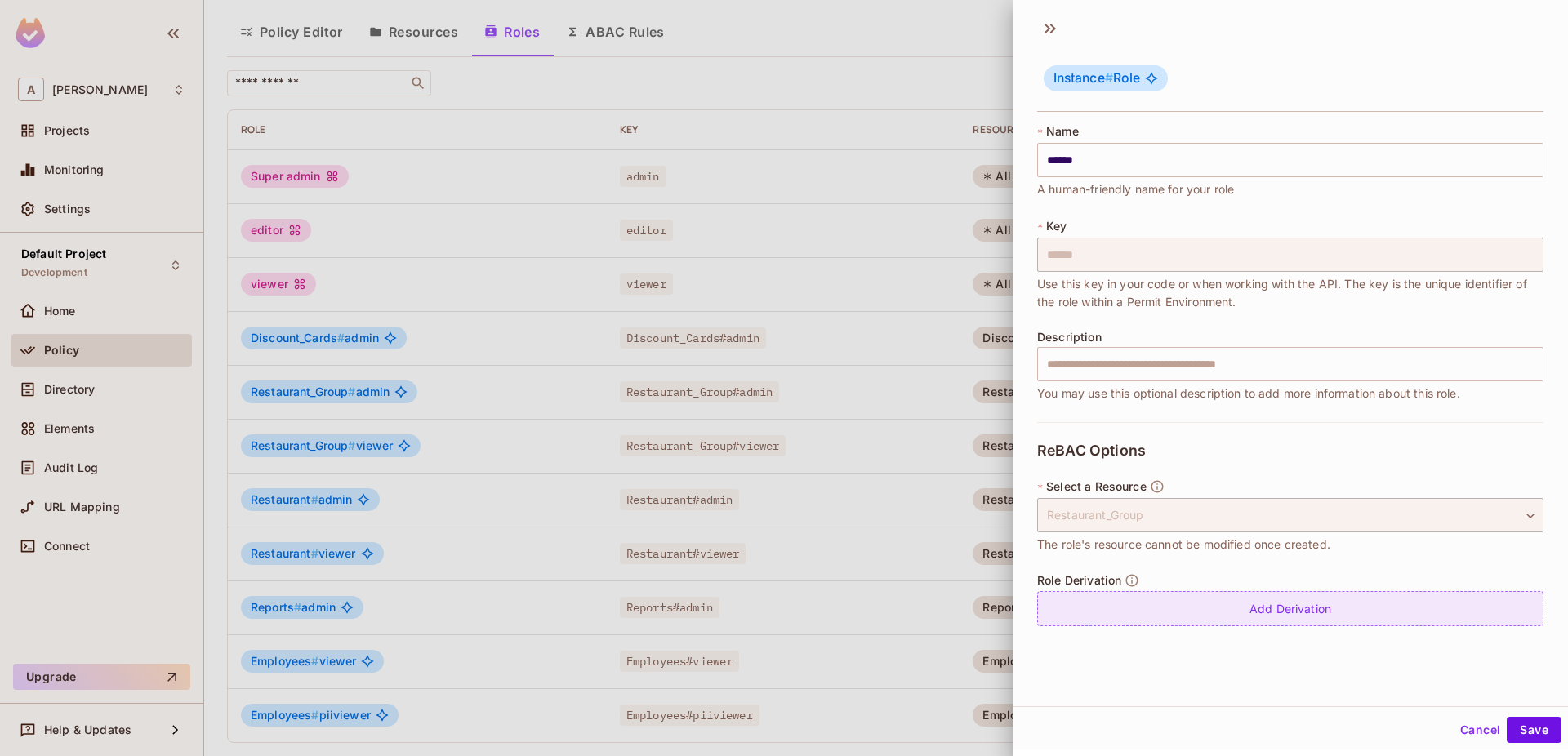
click at [1311, 608] on div "Add Derivation" at bounding box center [1290, 608] width 506 height 35
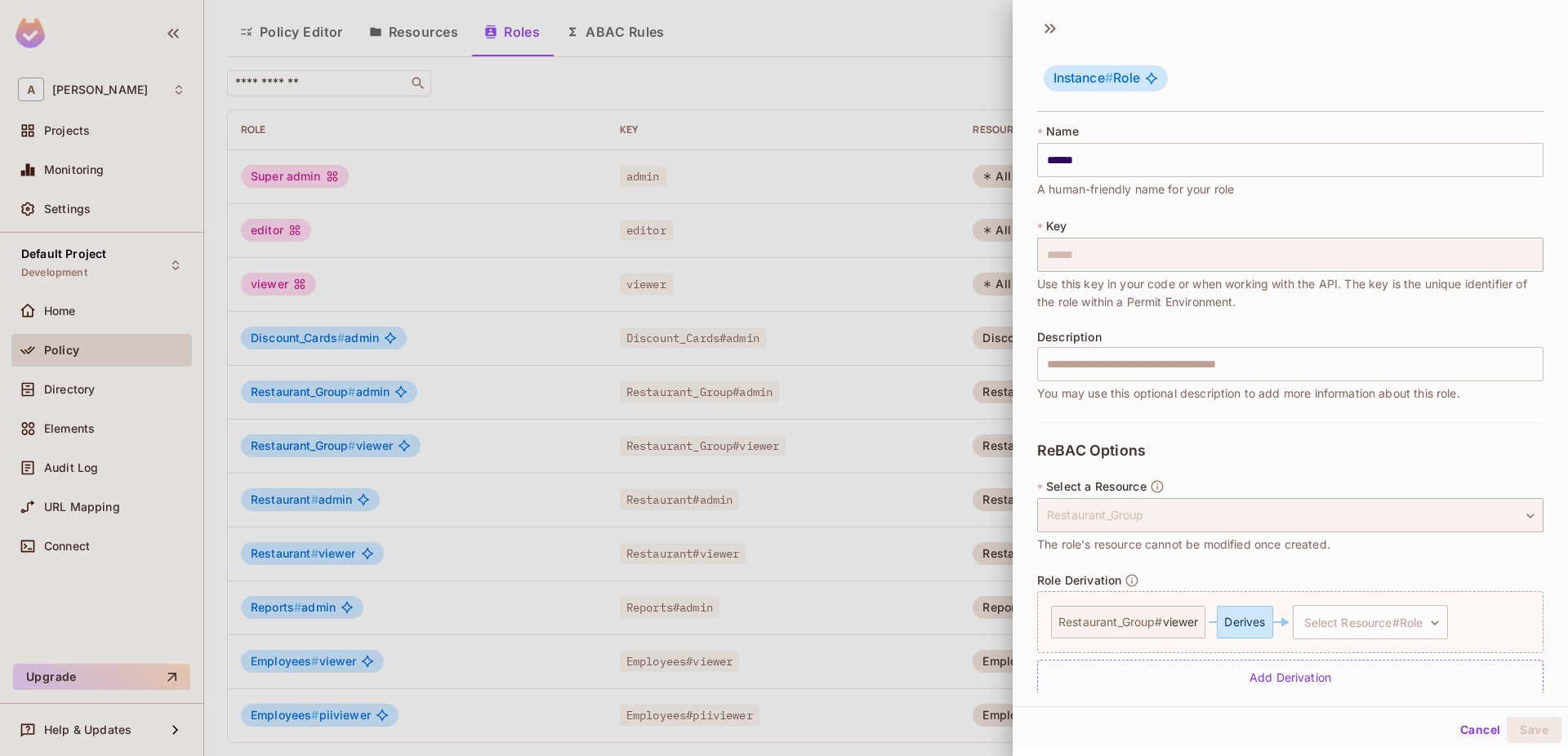
scroll to position [21, 0]
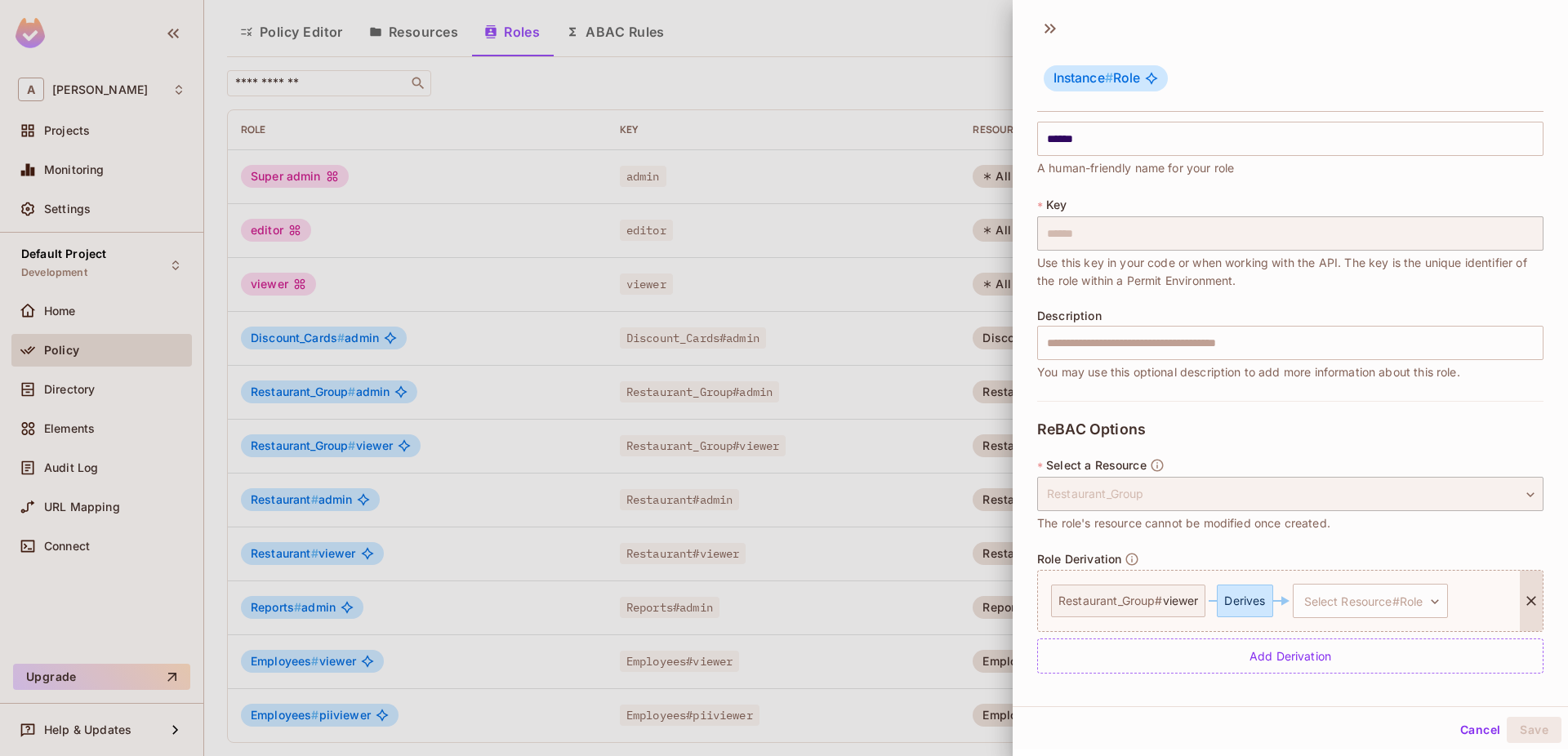
click at [1247, 602] on div "Derives" at bounding box center [1244, 601] width 55 height 32
click at [1528, 592] on div at bounding box center [1531, 601] width 23 height 61
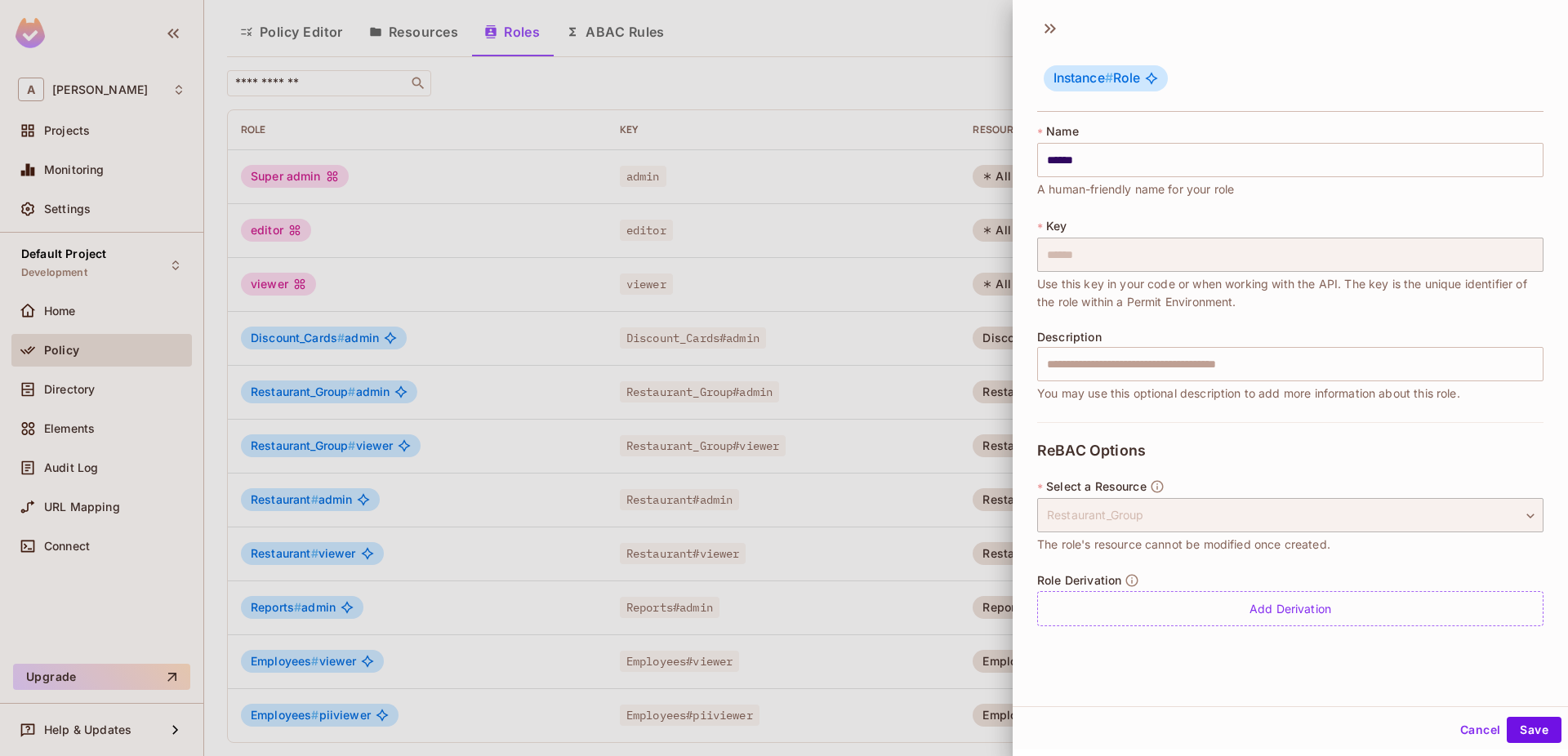
scroll to position [0, 0]
click at [1291, 481] on div "**********" at bounding box center [1290, 516] width 506 height 76
click at [1484, 724] on button "Cancel" at bounding box center [1480, 732] width 53 height 26
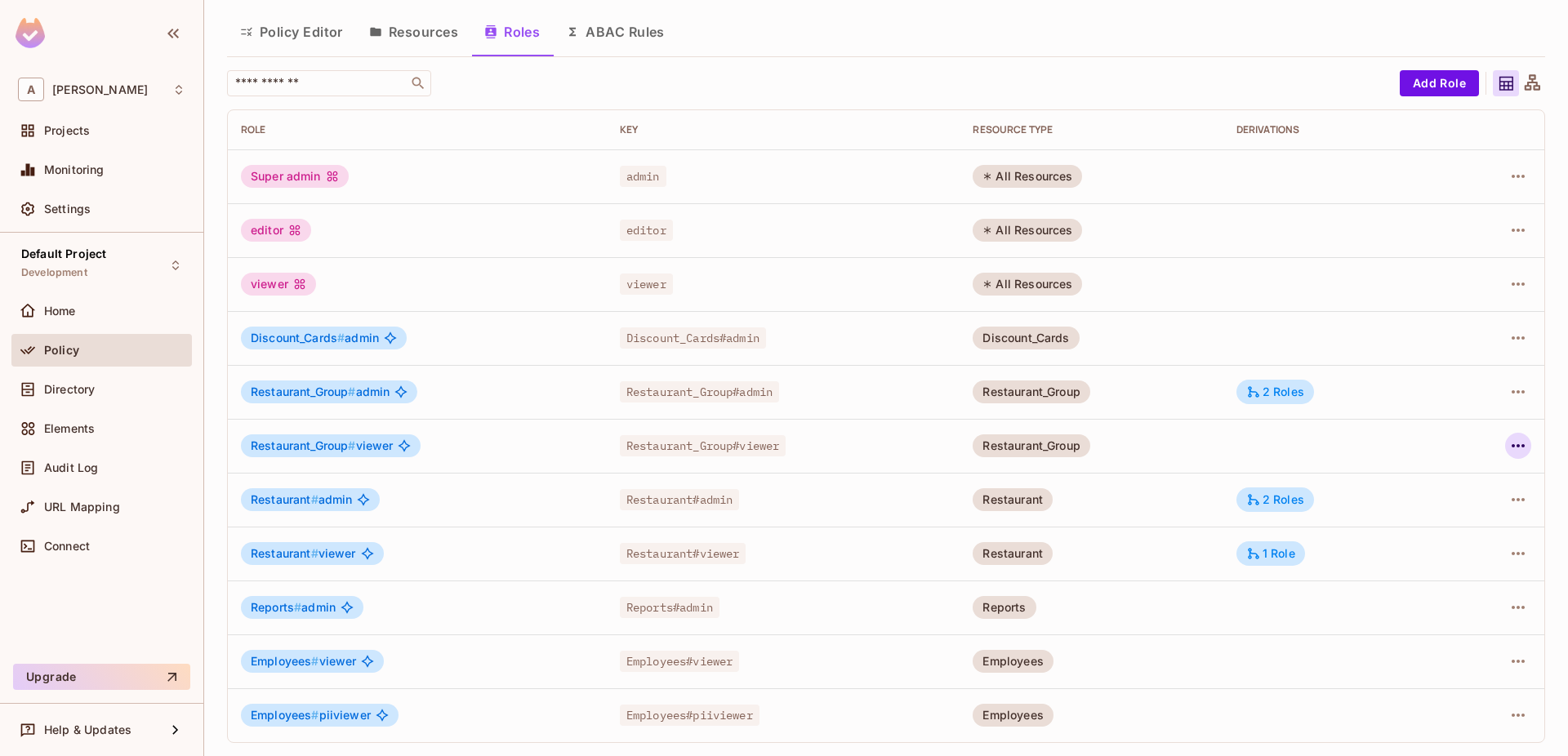
click at [1524, 443] on icon "button" at bounding box center [1518, 445] width 19 height 19
click at [1463, 486] on div "Edit Role" at bounding box center [1446, 483] width 49 height 17
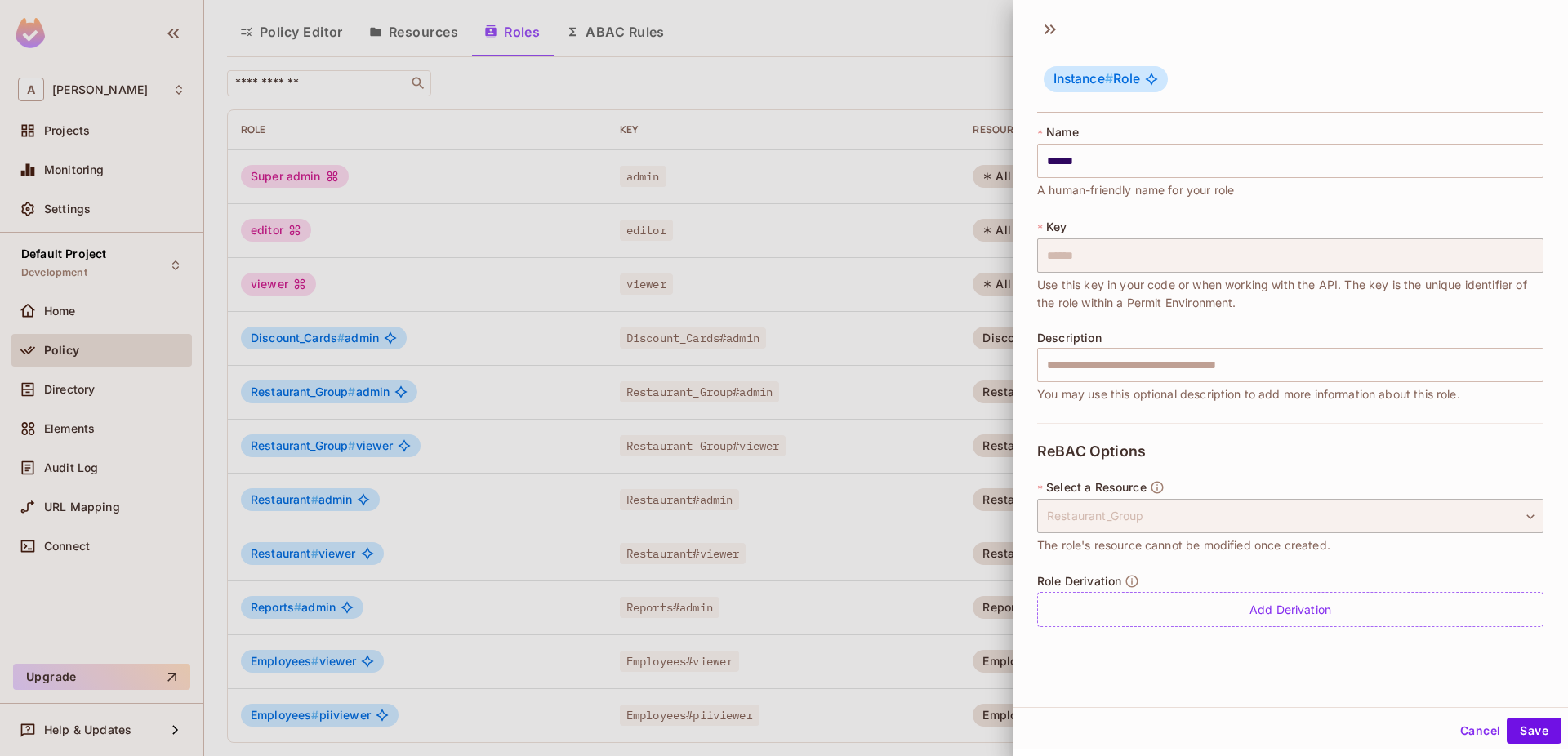
scroll to position [3, 0]
click at [1476, 731] on button "Cancel" at bounding box center [1480, 730] width 53 height 26
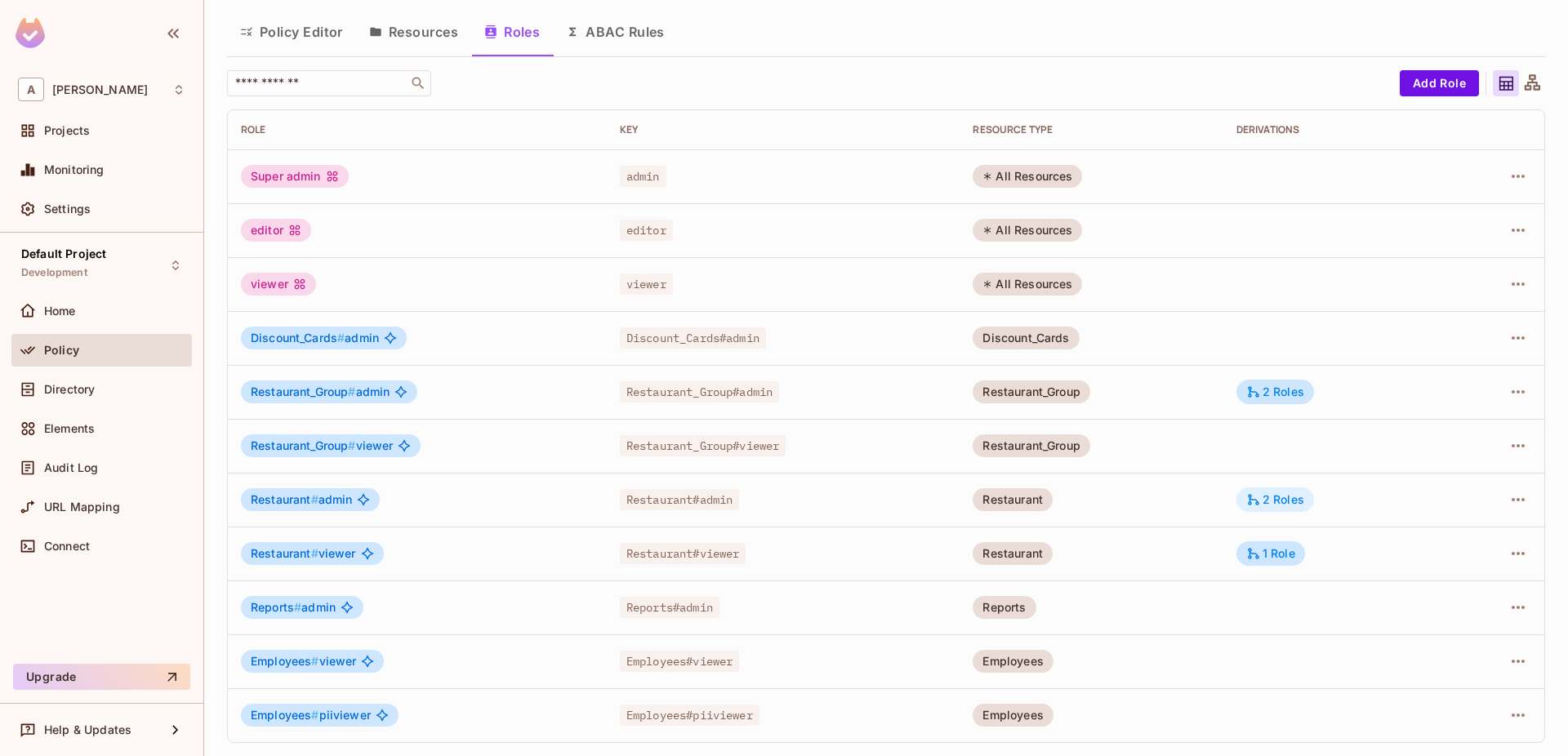
click at [1297, 502] on div "2 Roles" at bounding box center [1275, 500] width 58 height 15
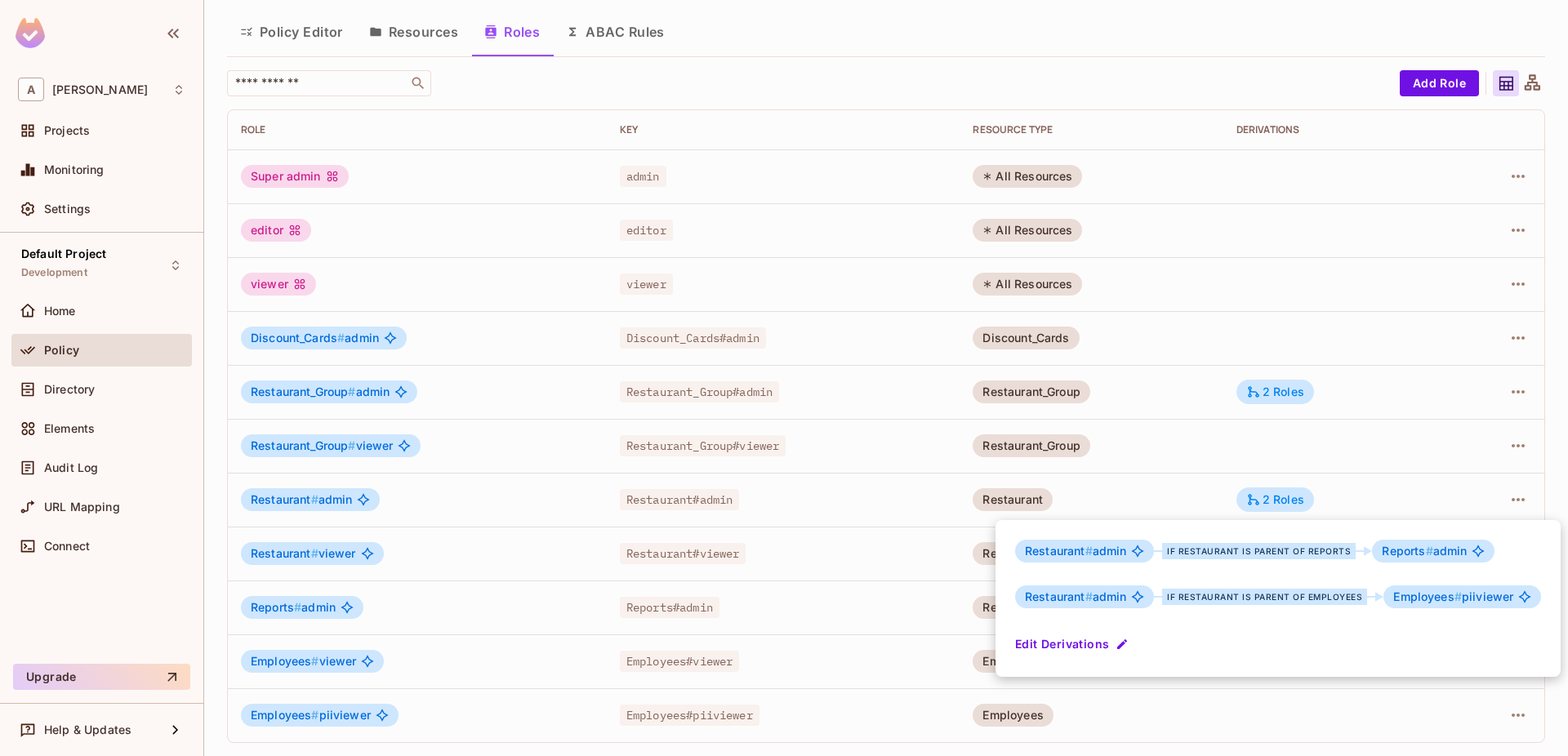
click at [1176, 486] on div at bounding box center [784, 378] width 1568 height 756
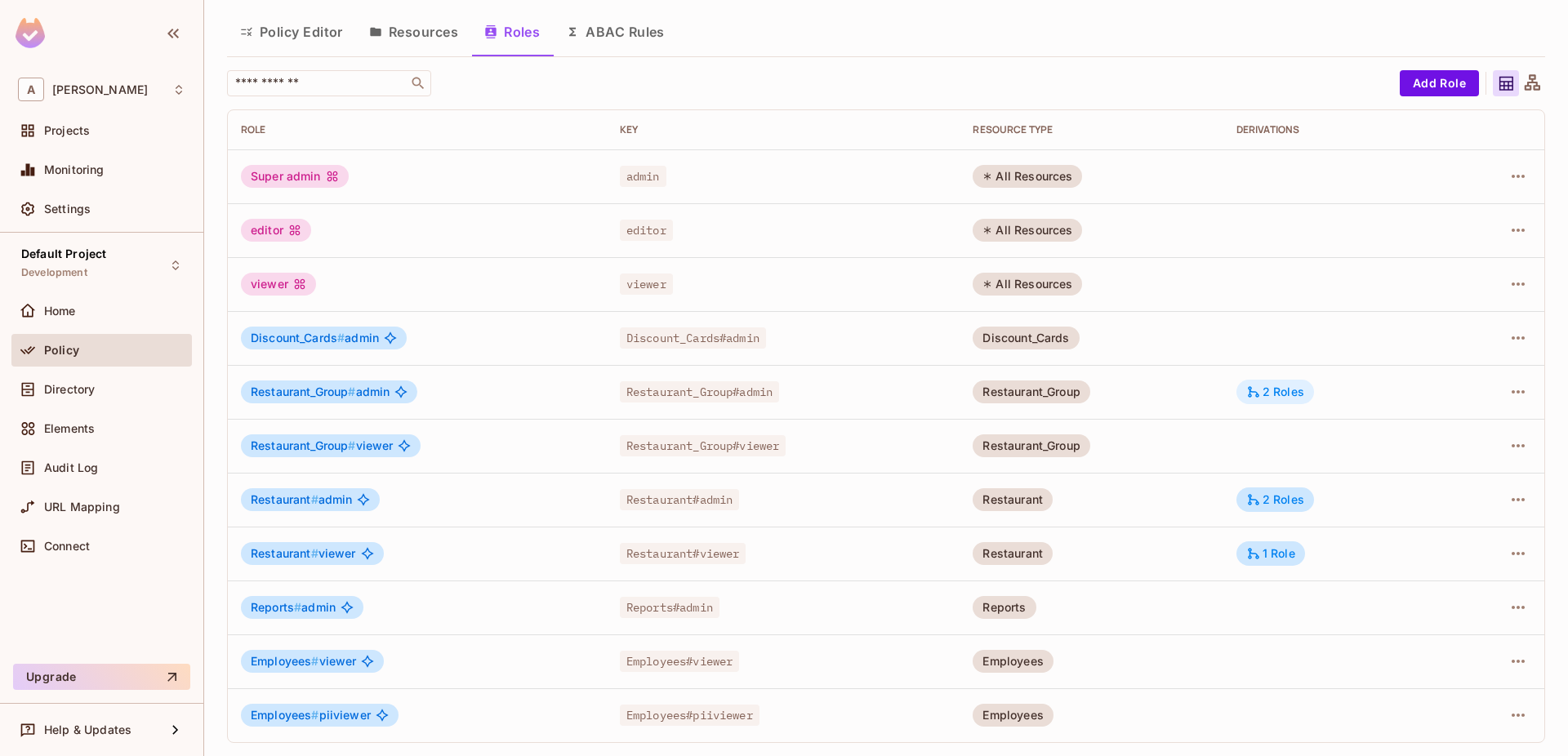
click at [1306, 380] on div "2 Roles" at bounding box center [1275, 392] width 77 height 25
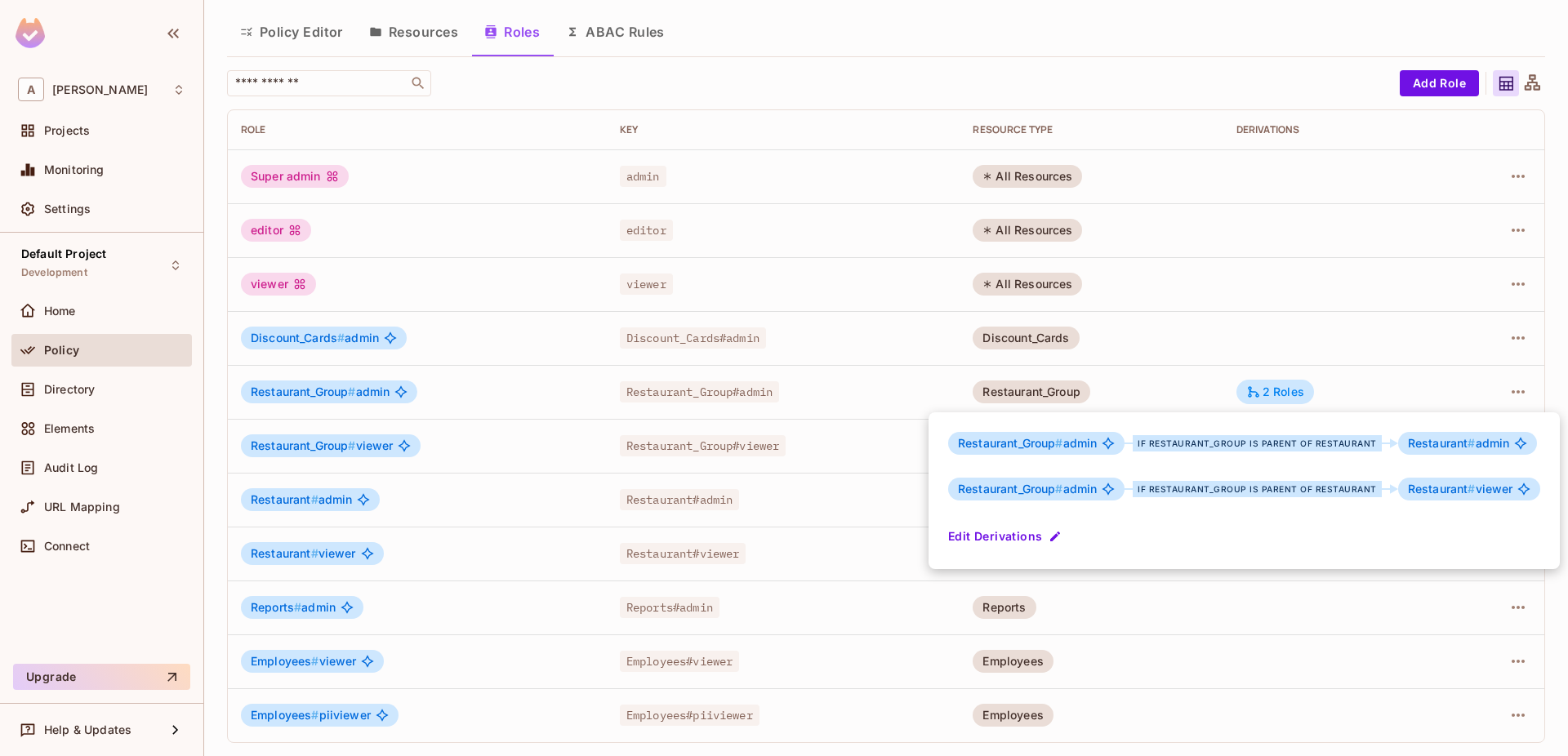
click at [1336, 359] on div at bounding box center [784, 378] width 1568 height 756
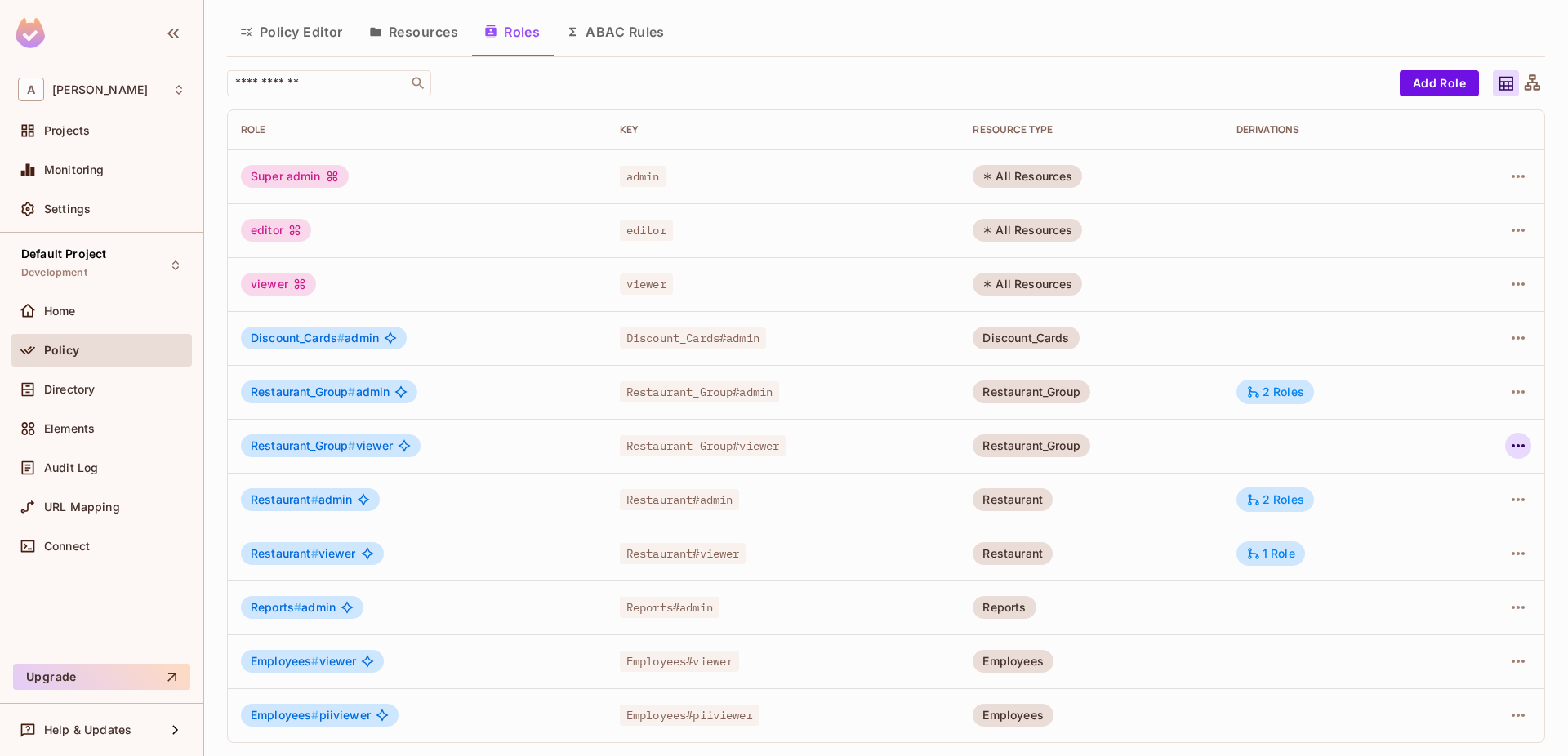
click at [1517, 450] on icon "button" at bounding box center [1518, 445] width 19 height 19
click at [1479, 479] on li "Edit Role" at bounding box center [1448, 483] width 145 height 36
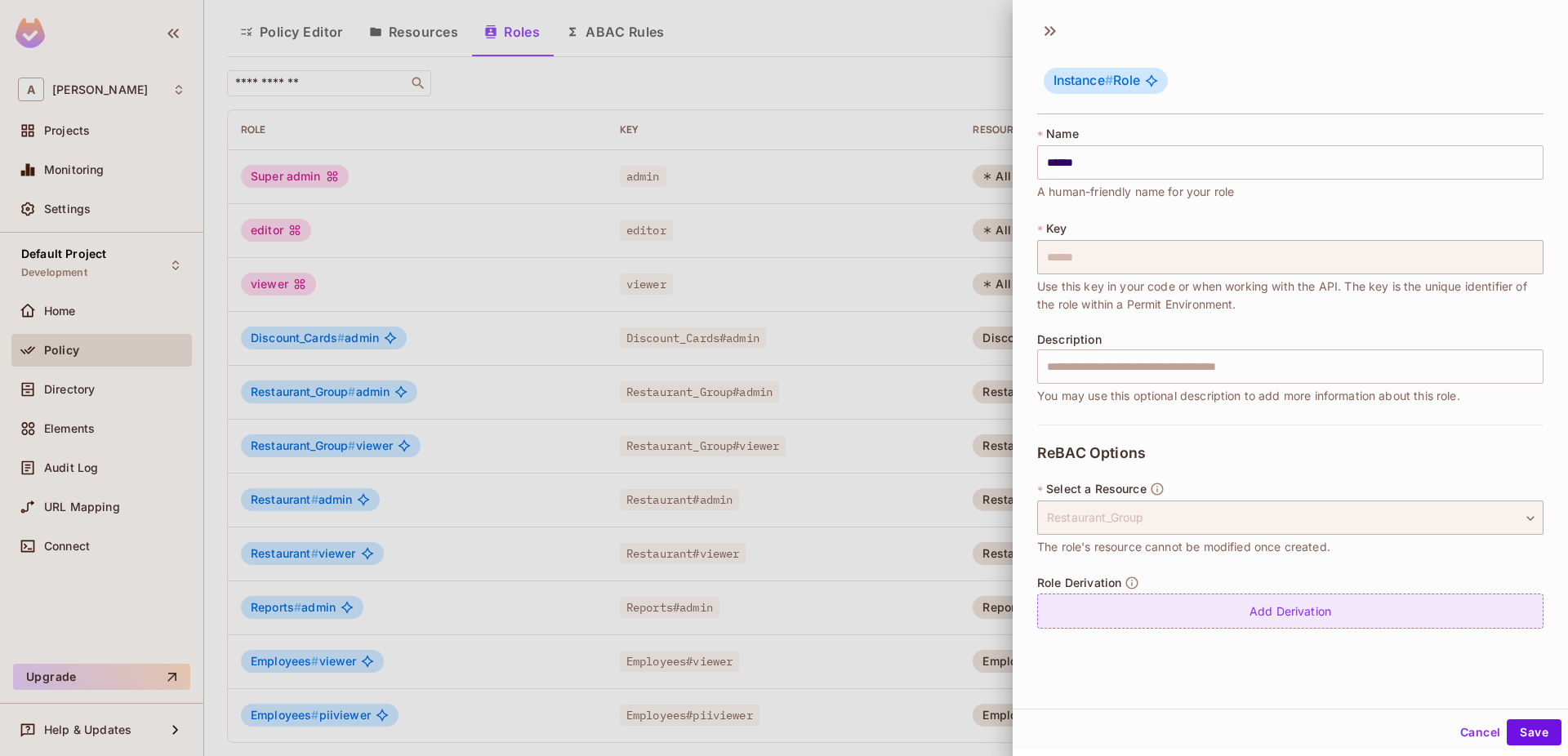
click at [1315, 608] on div "Add Derivation" at bounding box center [1290, 611] width 506 height 35
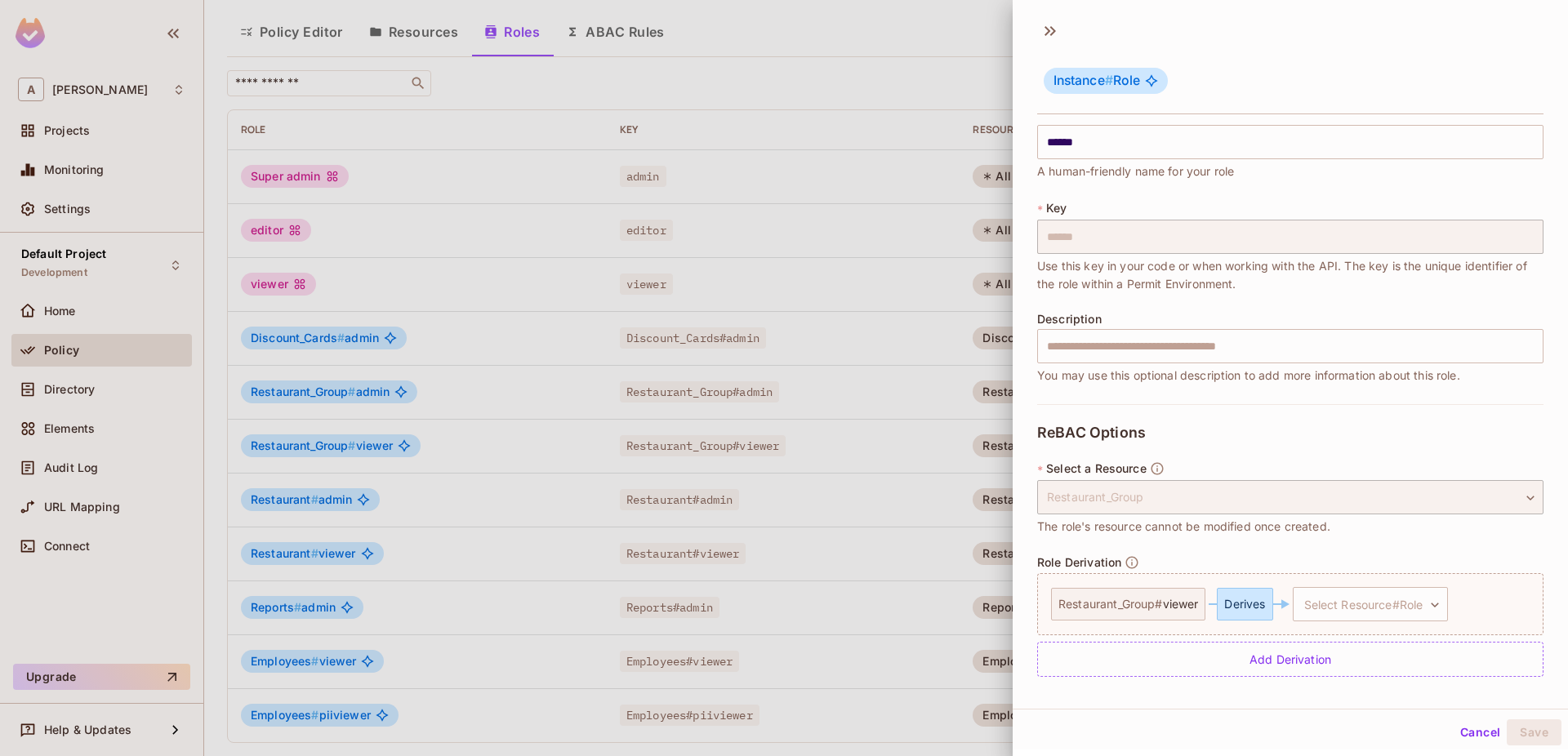
scroll to position [21, 0]
click at [1369, 619] on body "A Aman Sharma Projects Monitoring Settings Default Project Development Home Pol…" at bounding box center [784, 378] width 1568 height 756
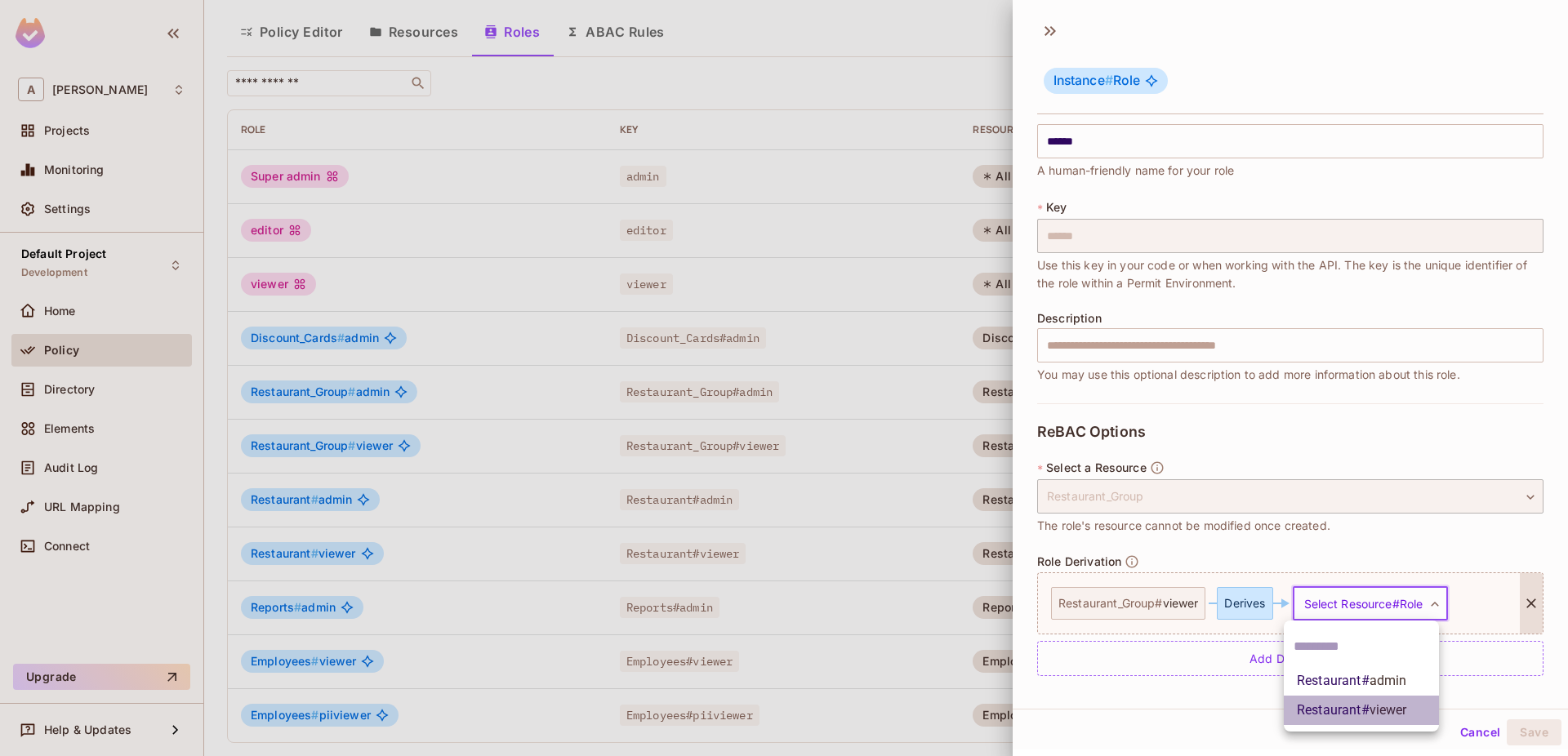
click at [1355, 716] on span "Restaurant # viewer" at bounding box center [1352, 710] width 111 height 19
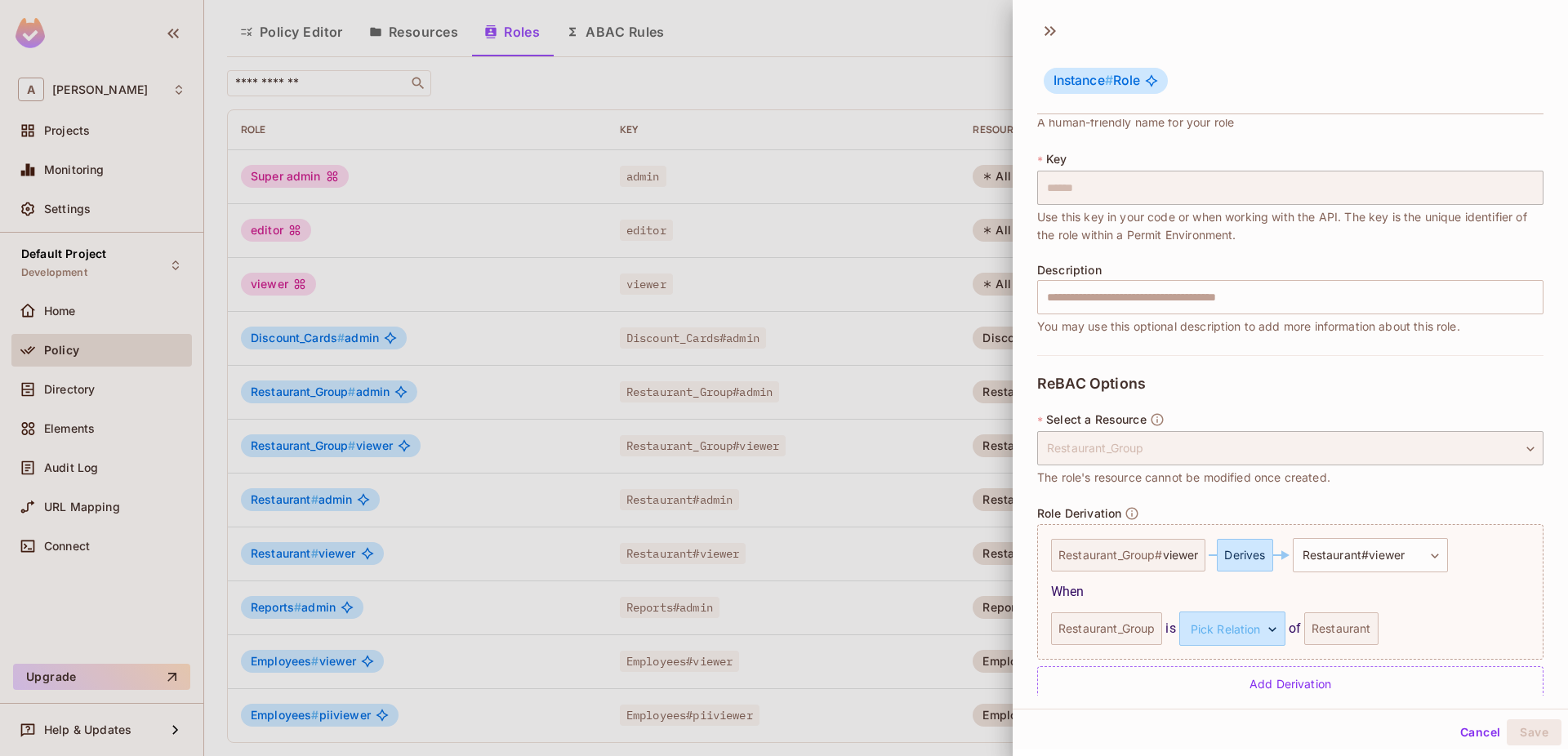
scroll to position [95, 0]
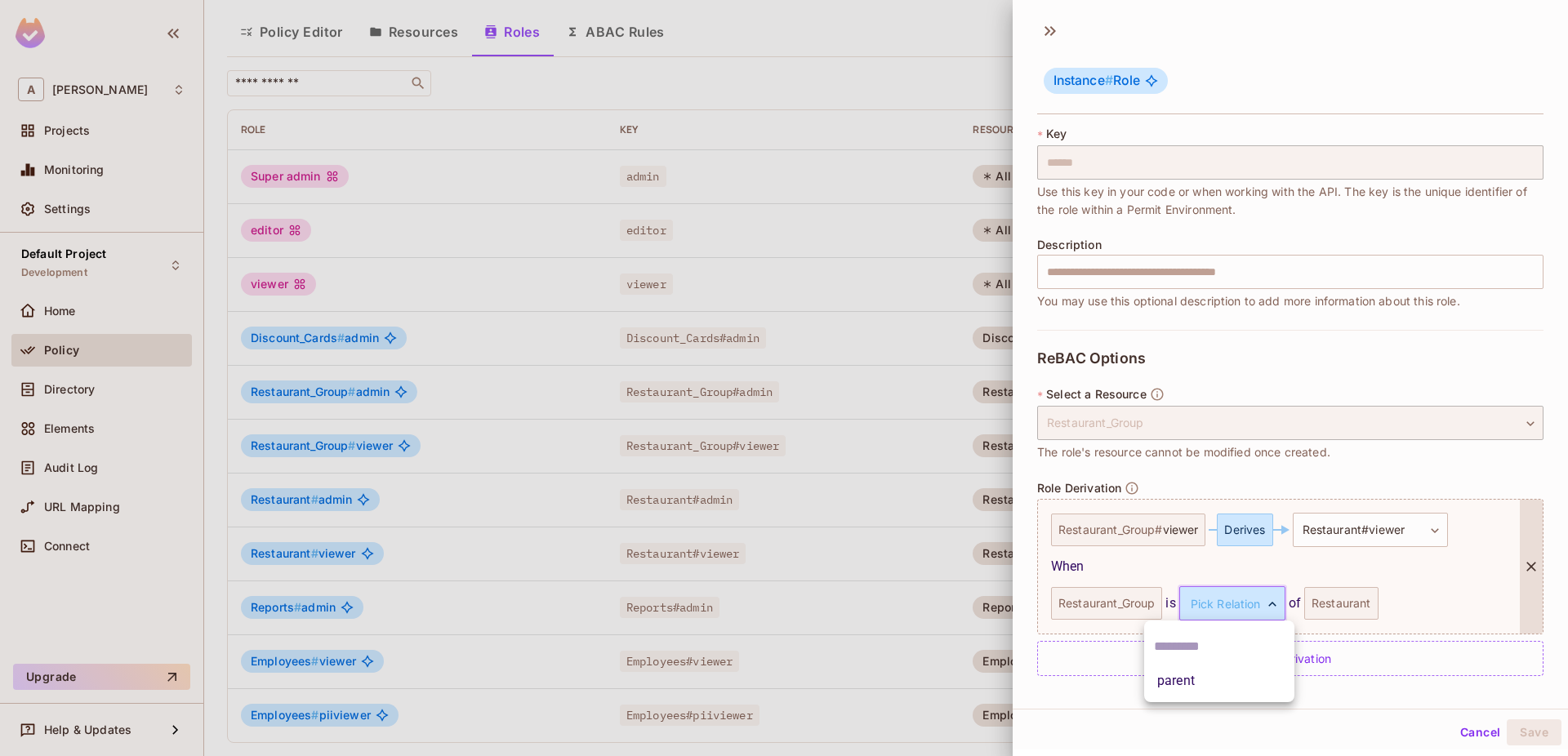
click at [1245, 609] on body "A Aman Sharma Projects Monitoring Settings Default Project Development Home Pol…" at bounding box center [784, 378] width 1568 height 756
click at [1196, 687] on li "parent" at bounding box center [1218, 680] width 150 height 29
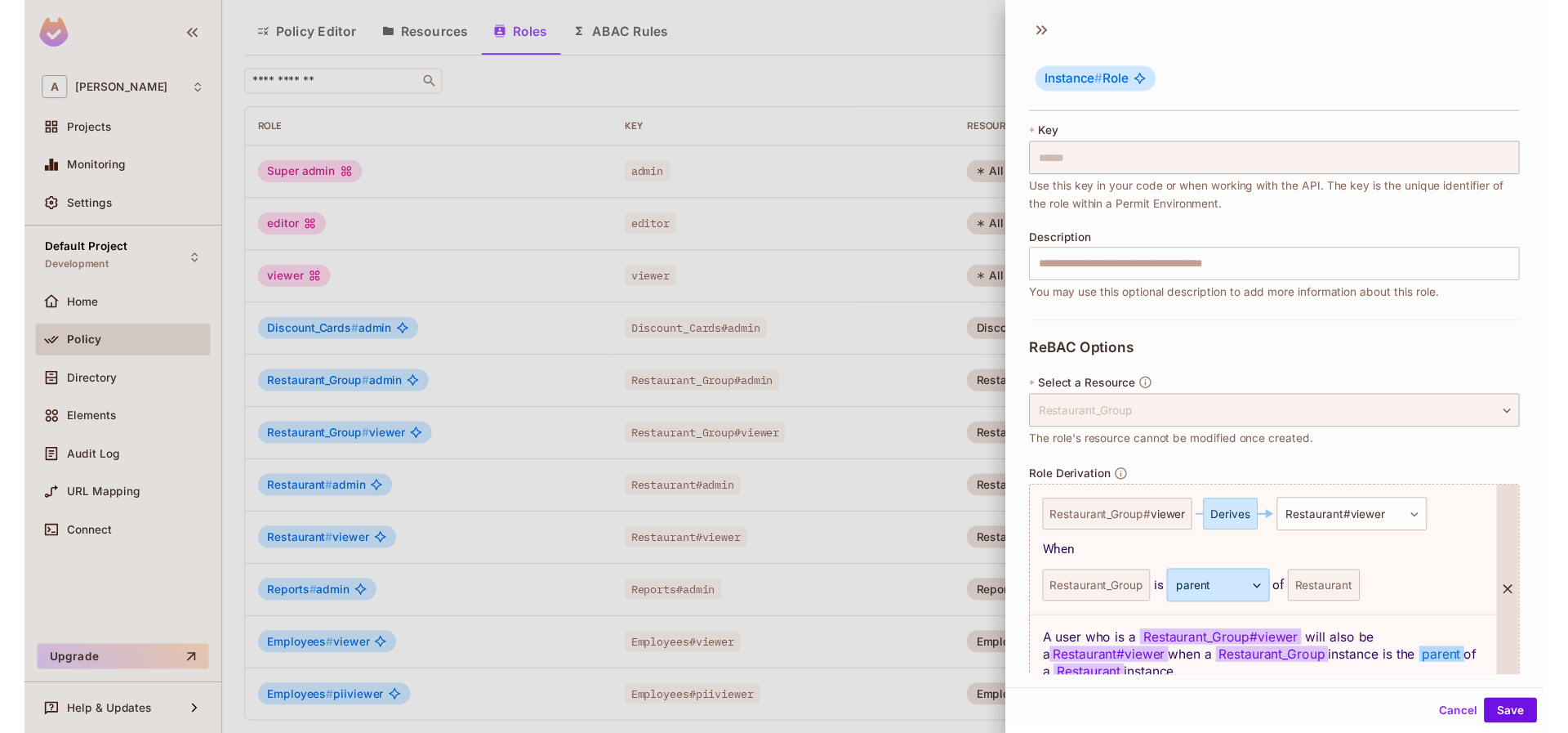
scroll to position [176, 0]
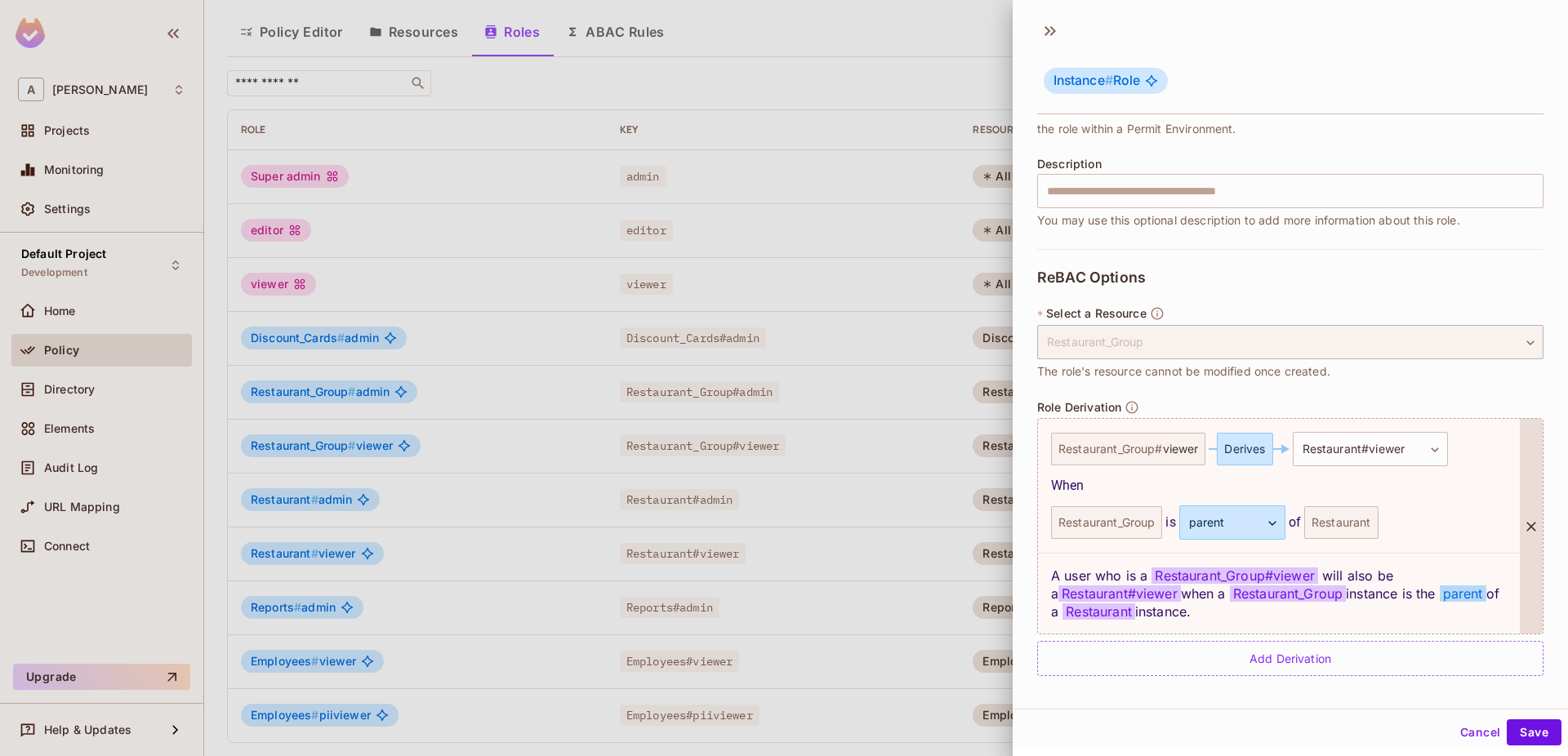
click at [1448, 512] on div "Restaurant_Group is parent ****** ​ of Restaurant" at bounding box center [1278, 522] width 456 height 34
click at [1535, 743] on button "Save" at bounding box center [1534, 732] width 54 height 26
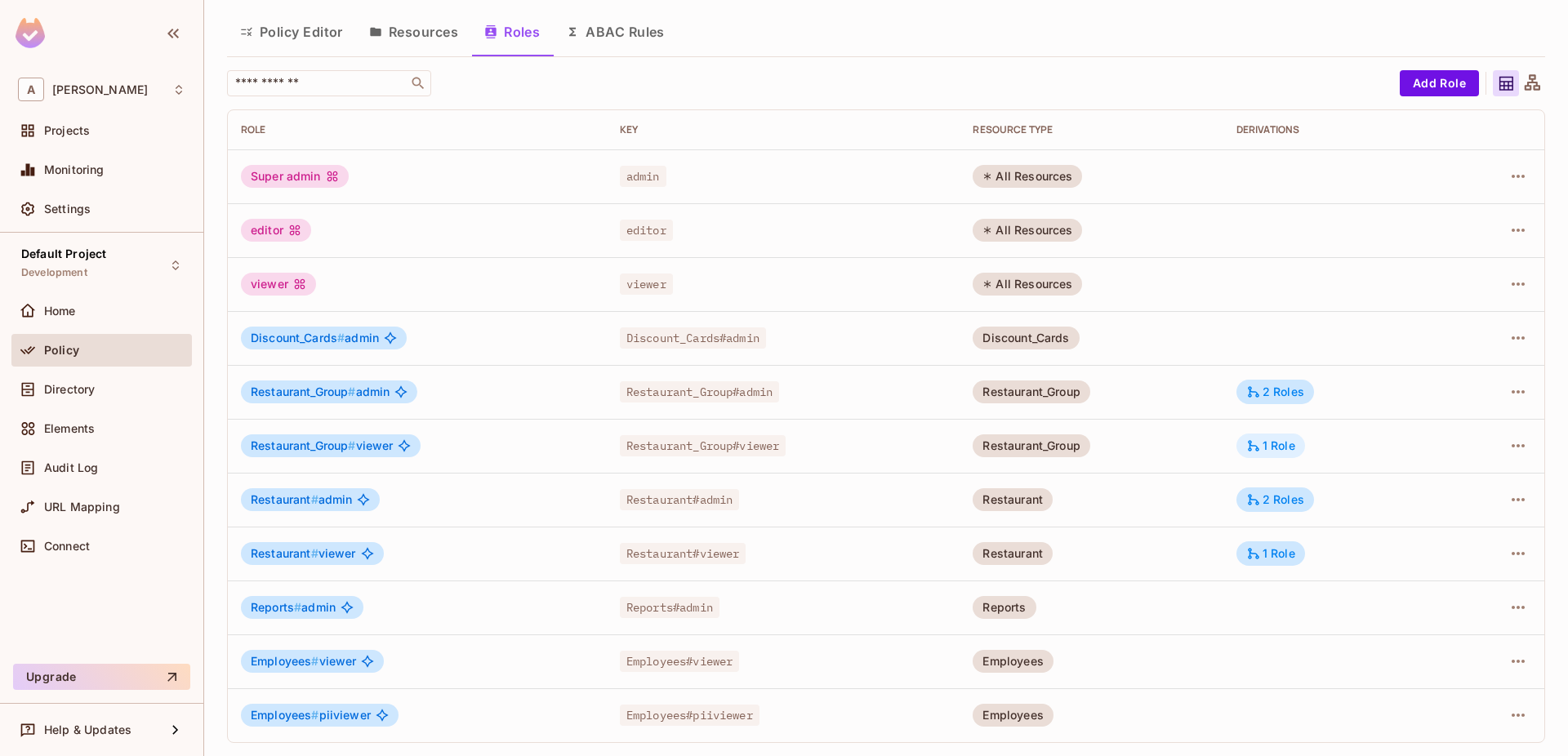
click at [1274, 443] on div "1 Role" at bounding box center [1271, 445] width 49 height 15
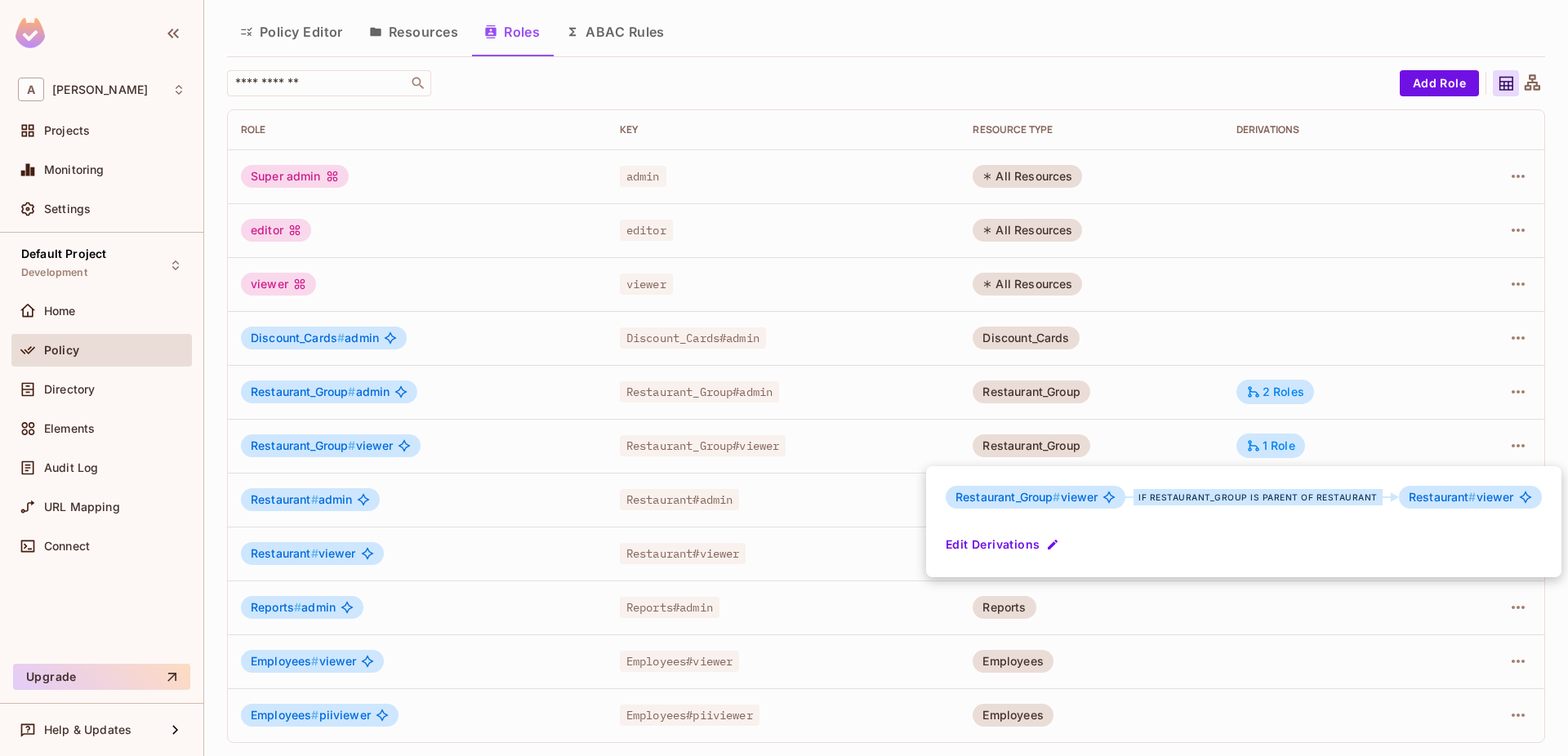
click at [1338, 417] on div at bounding box center [784, 378] width 1568 height 756
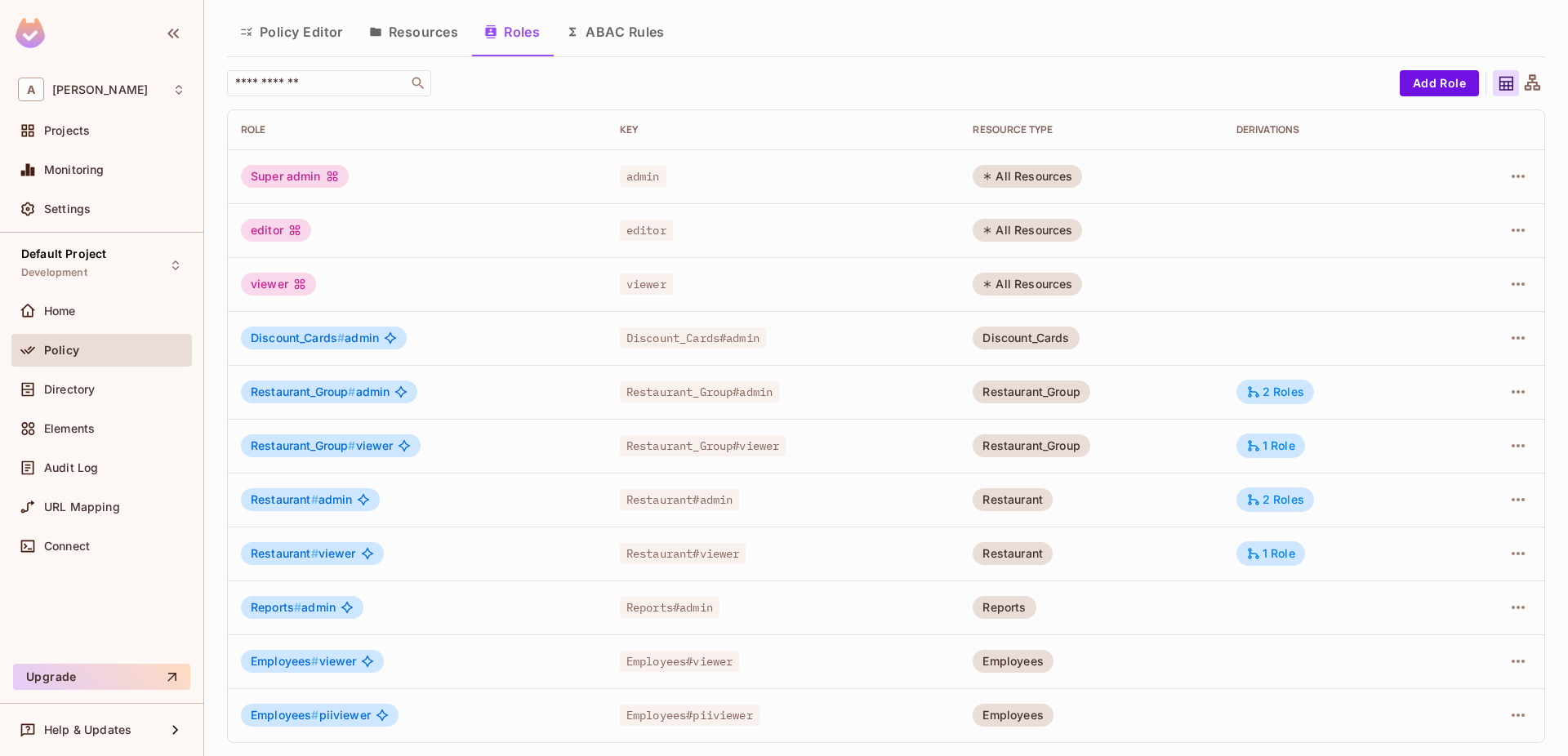
click at [1267, 383] on div "2 Roles" at bounding box center [1275, 392] width 77 height 25
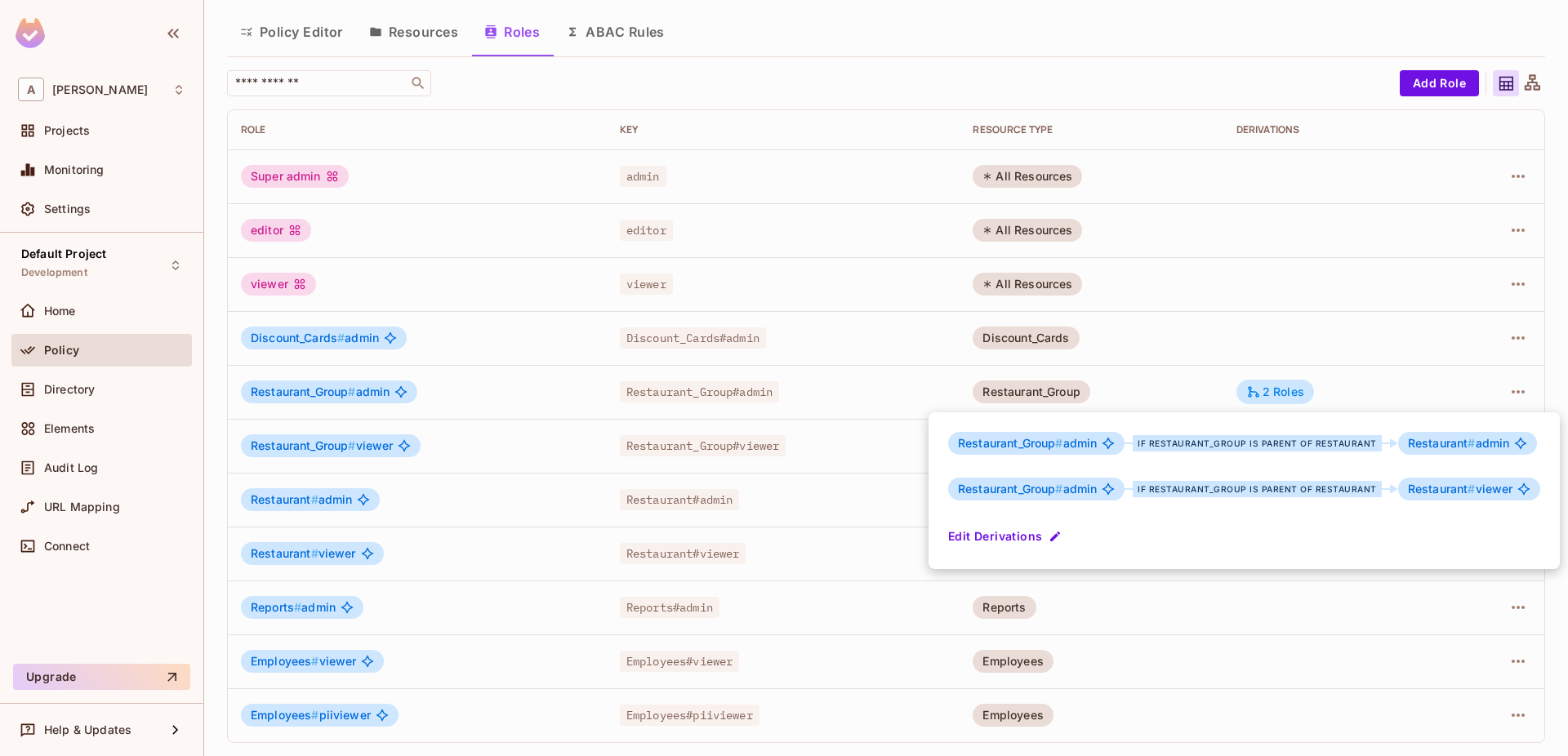
click at [1368, 369] on div at bounding box center [784, 378] width 1568 height 756
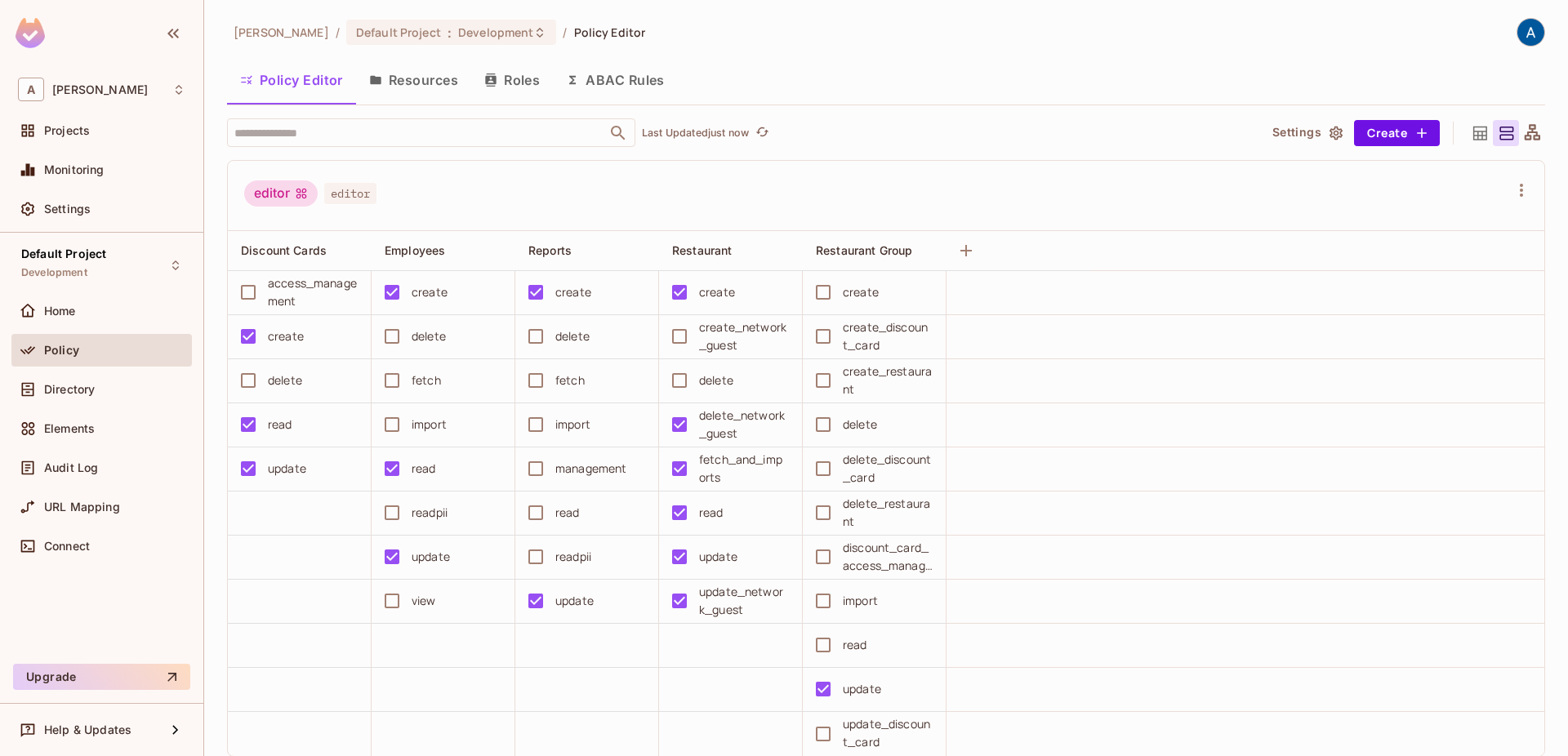
click at [430, 83] on button "Resources" at bounding box center [413, 80] width 115 height 40
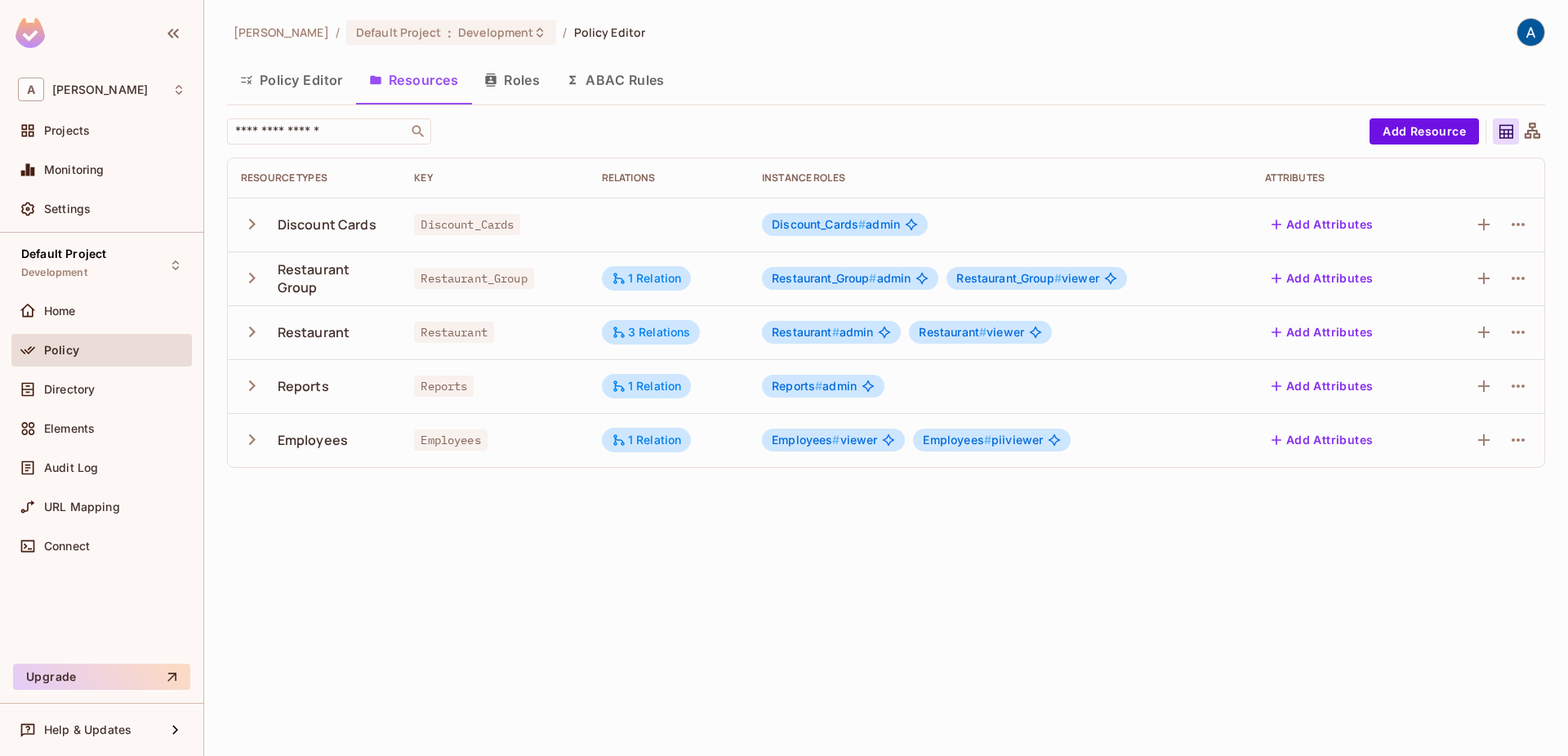
click at [486, 83] on icon "button" at bounding box center [490, 80] width 13 height 13
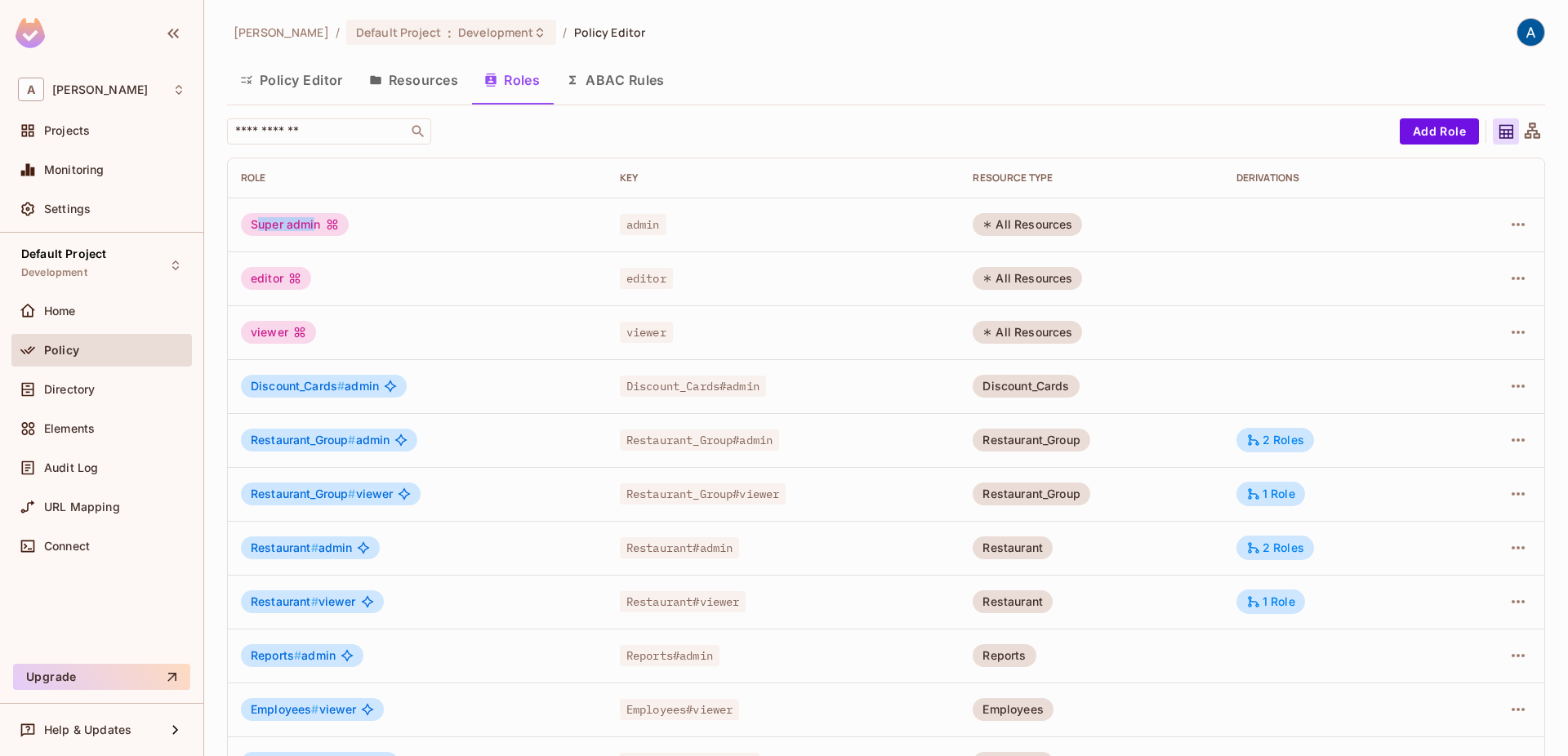
drag, startPoint x: 260, startPoint y: 221, endPoint x: 334, endPoint y: 227, distance: 74.2
click at [334, 227] on div "Super admin" at bounding box center [294, 225] width 108 height 23
drag, startPoint x: 249, startPoint y: 336, endPoint x: 271, endPoint y: 336, distance: 22.0
click at [270, 336] on div "viewer" at bounding box center [278, 332] width 76 height 23
click at [502, 294] on td "editor" at bounding box center [416, 277] width 379 height 54
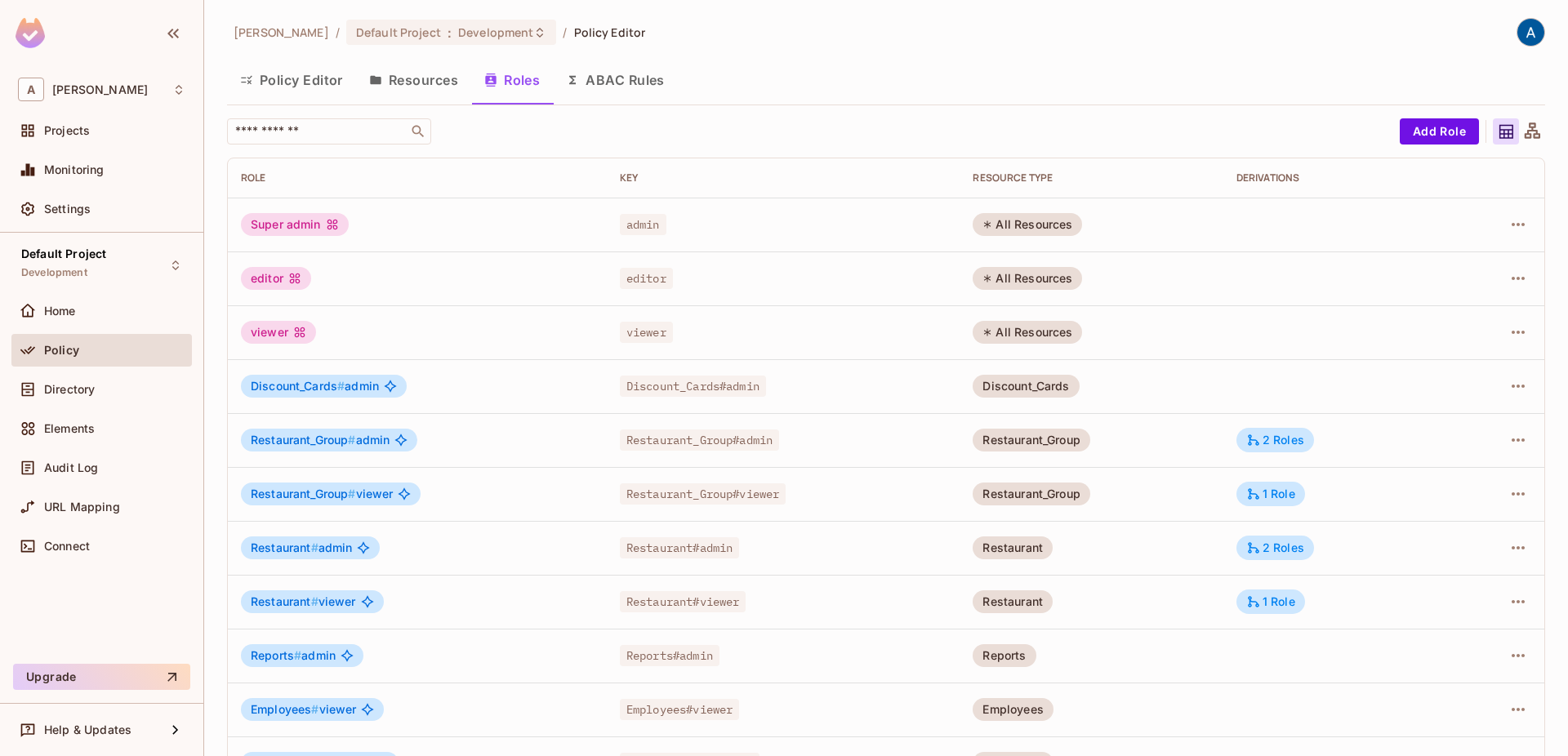
click at [308, 78] on button "Policy Editor" at bounding box center [291, 80] width 129 height 40
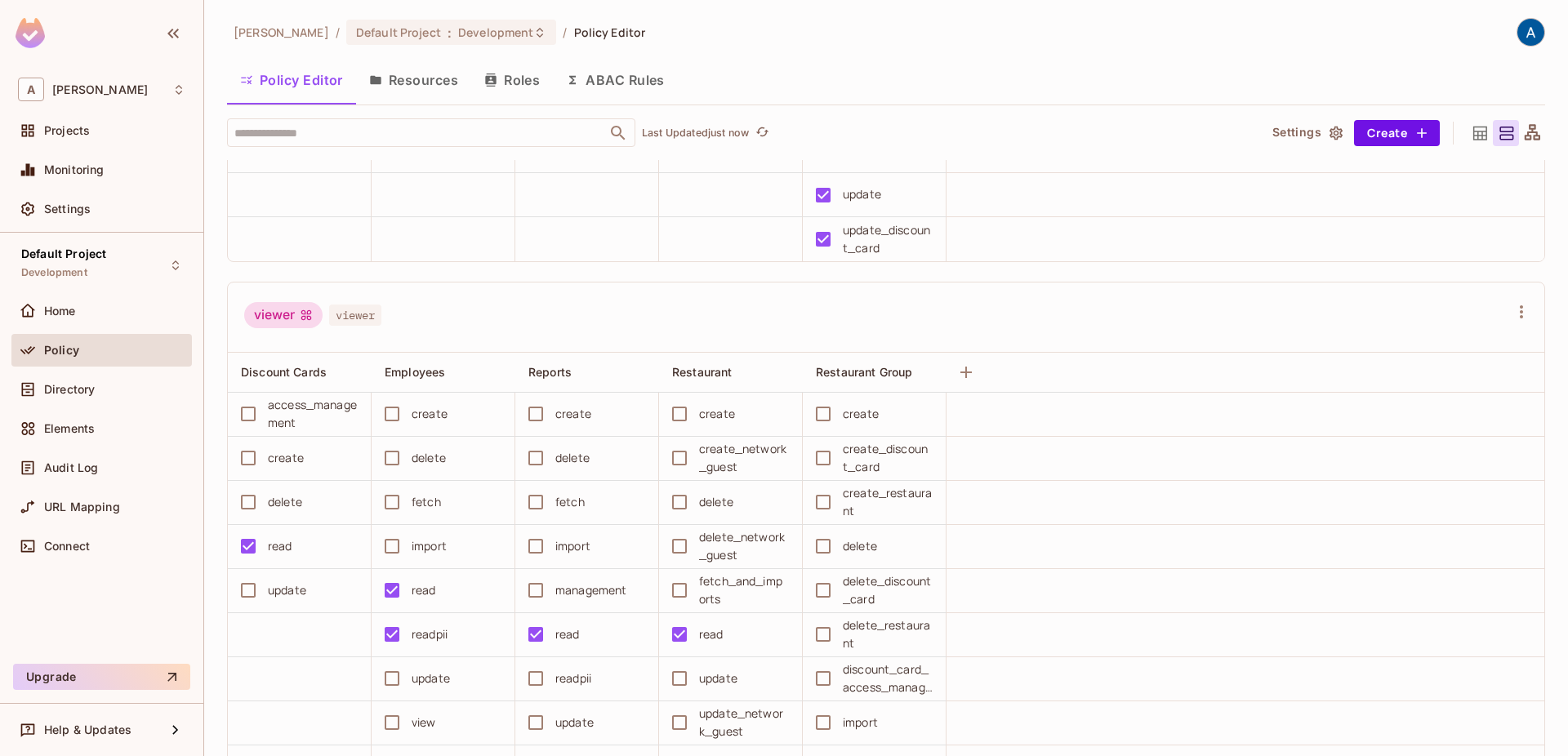
scroll to position [1210, 0]
